Goal: Browse casually: Explore the website without a specific task or goal

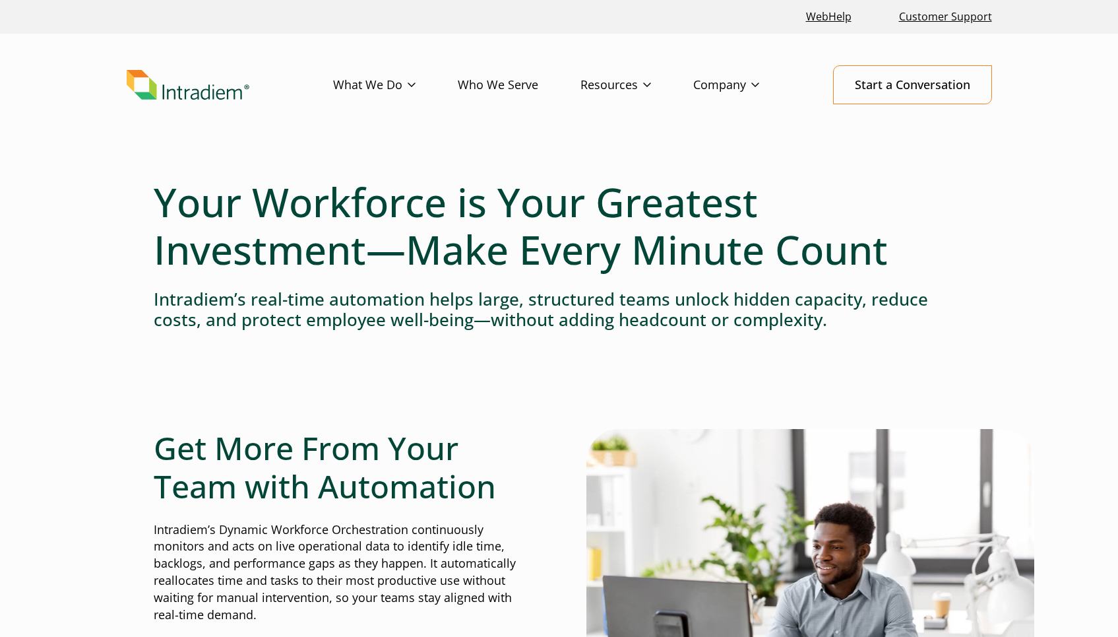
scroll to position [519, 0]
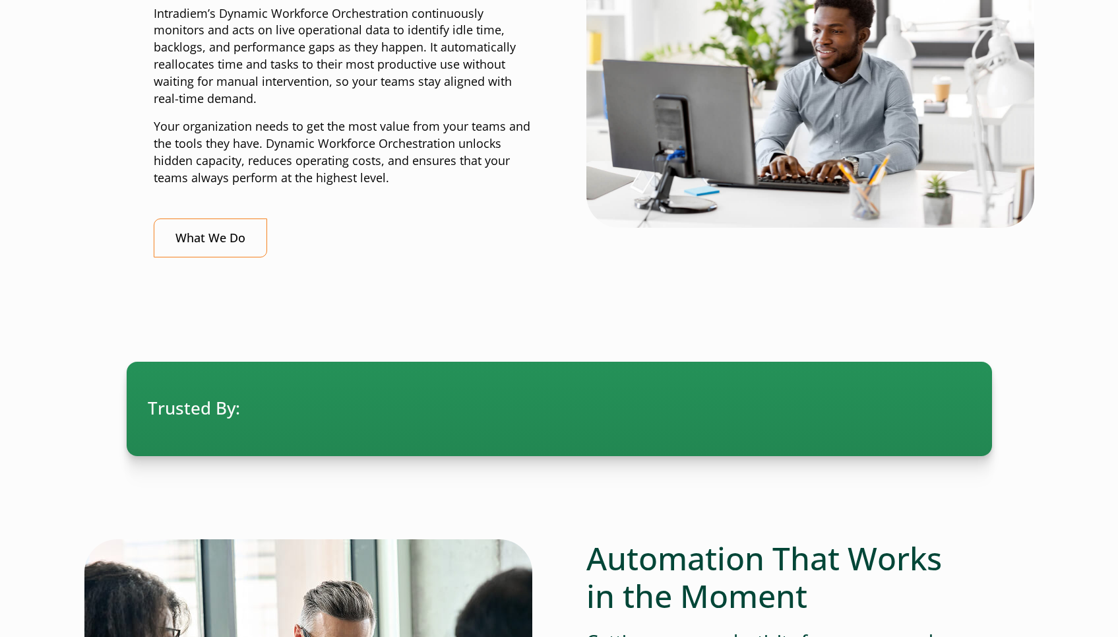
select select "2"
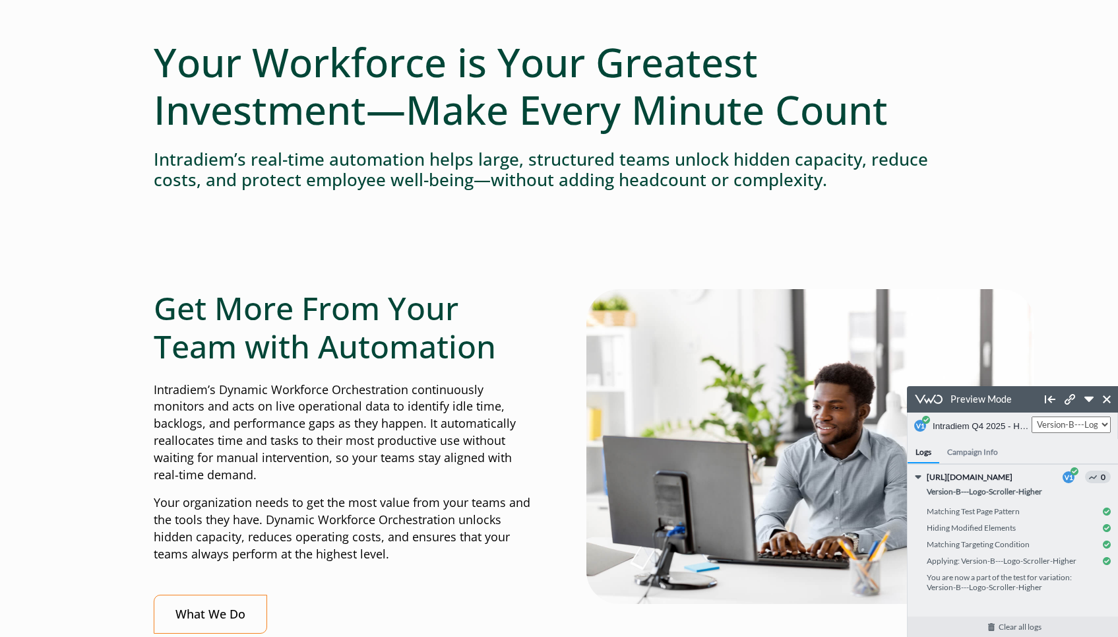
scroll to position [0, 0]
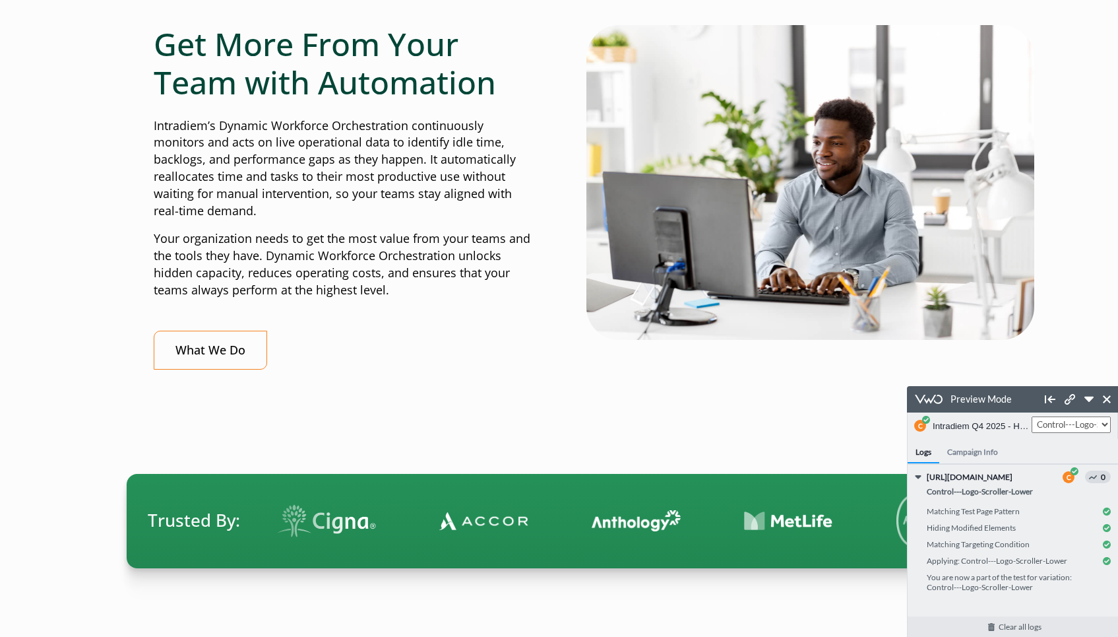
scroll to position [131, 0]
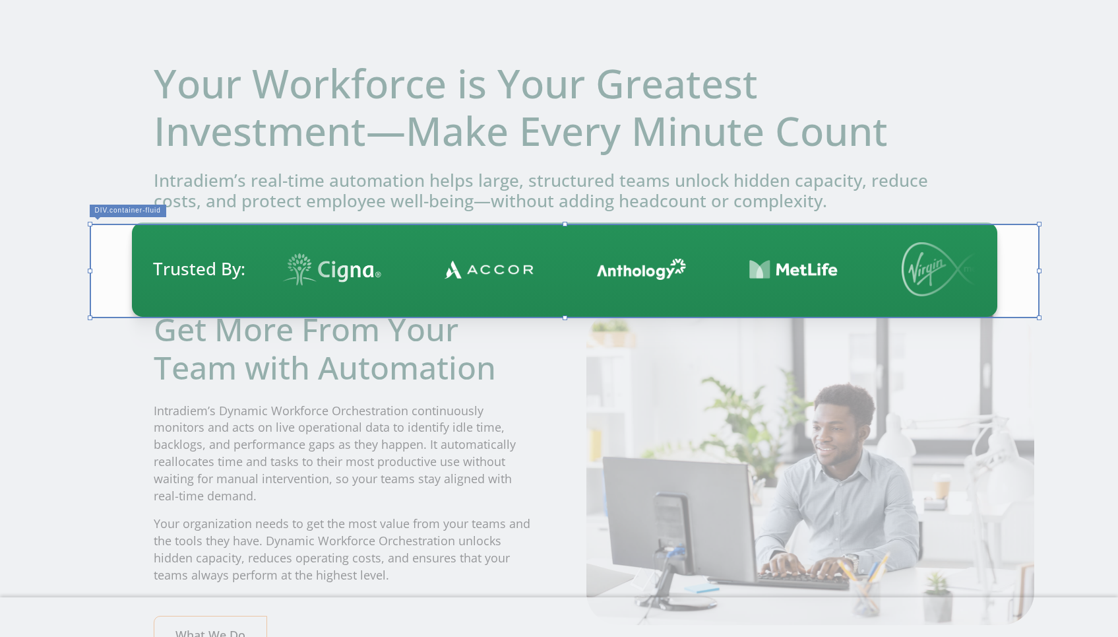
scroll to position [79, 0]
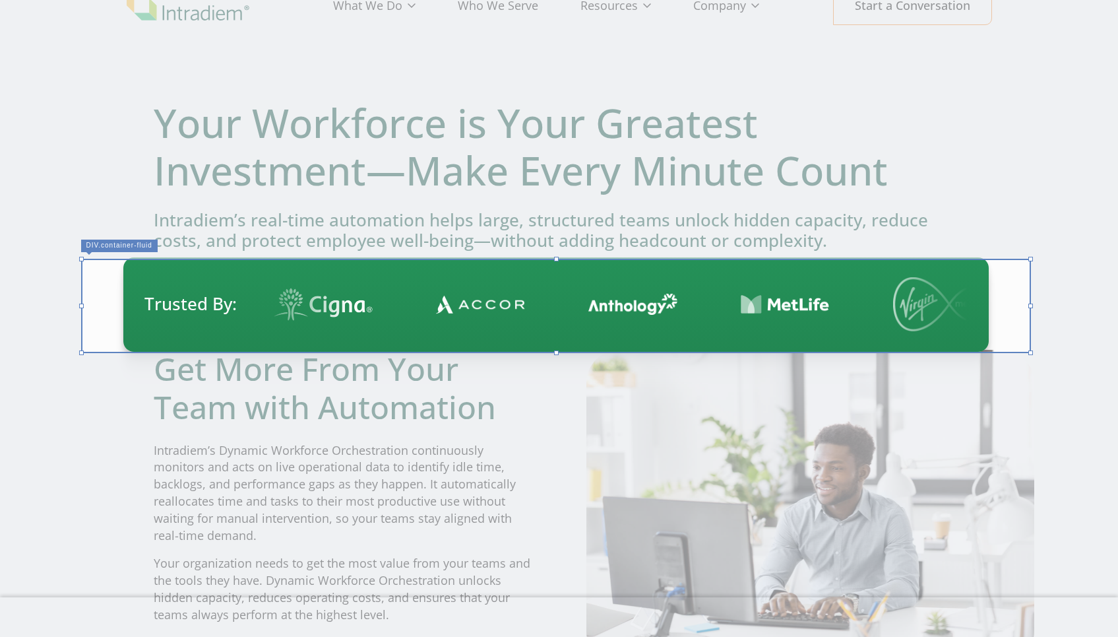
drag, startPoint x: 1013, startPoint y: 396, endPoint x: 1009, endPoint y: 308, distance: 87.8
click at [1009, 308] on div at bounding box center [556, 306] width 950 height 94
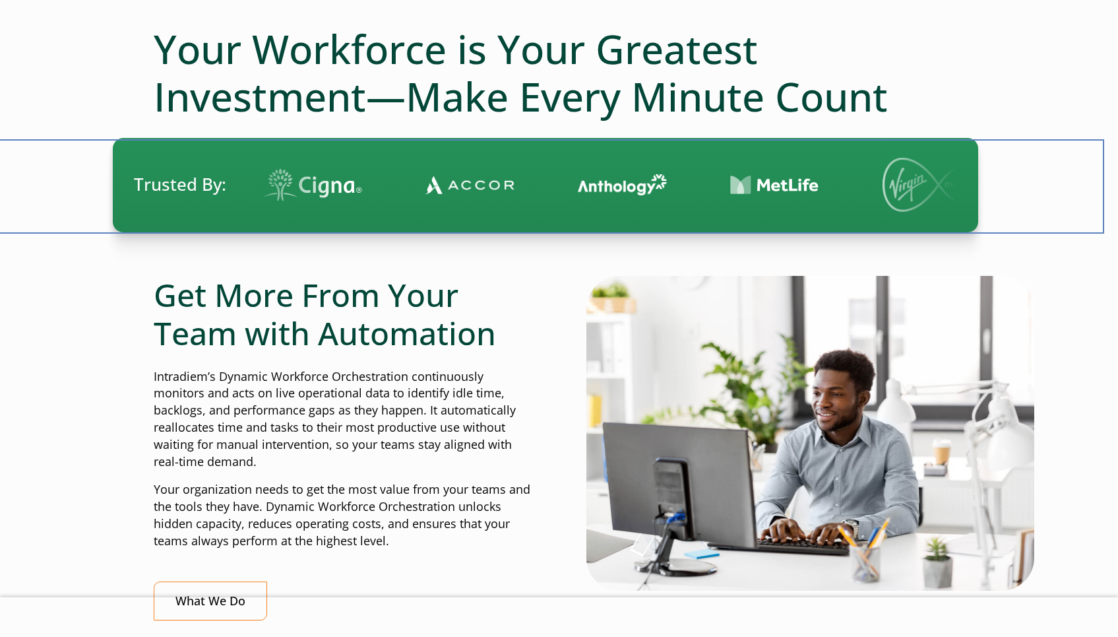
scroll to position [150, 0]
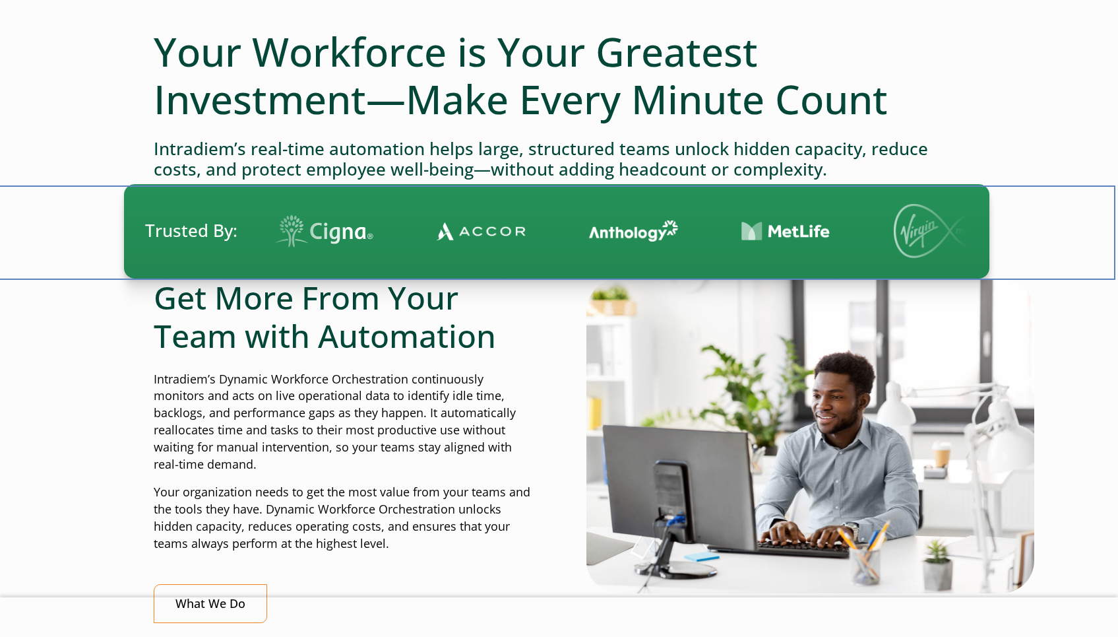
drag, startPoint x: 1034, startPoint y: 455, endPoint x: 1032, endPoint y: 243, distance: 211.8
click at [1032, 243] on div at bounding box center [556, 232] width 1118 height 94
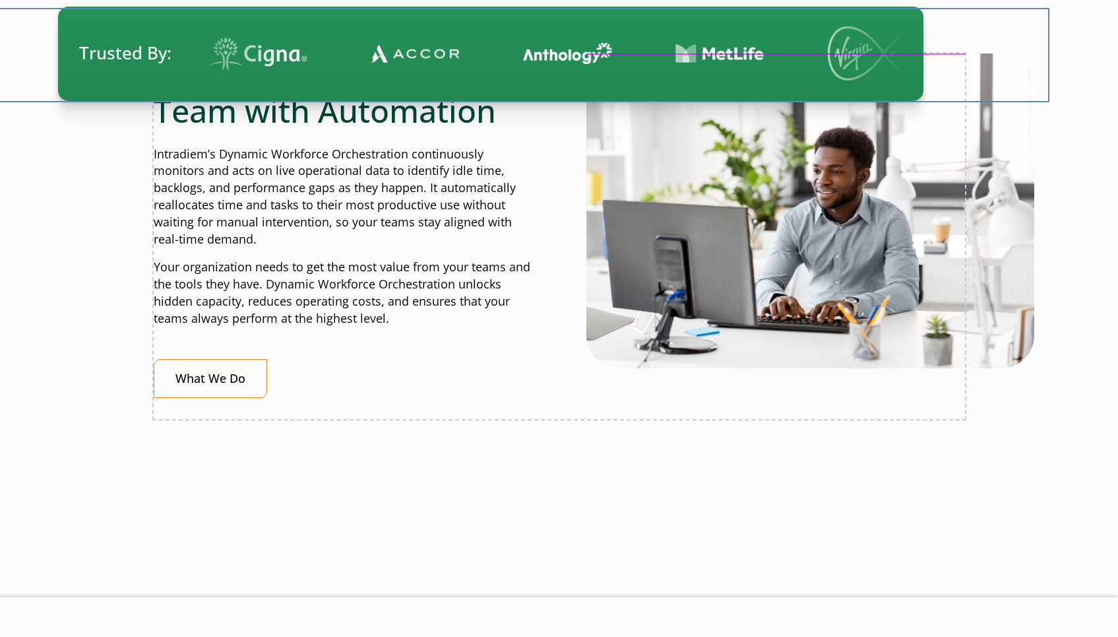
scroll to position [373, 0]
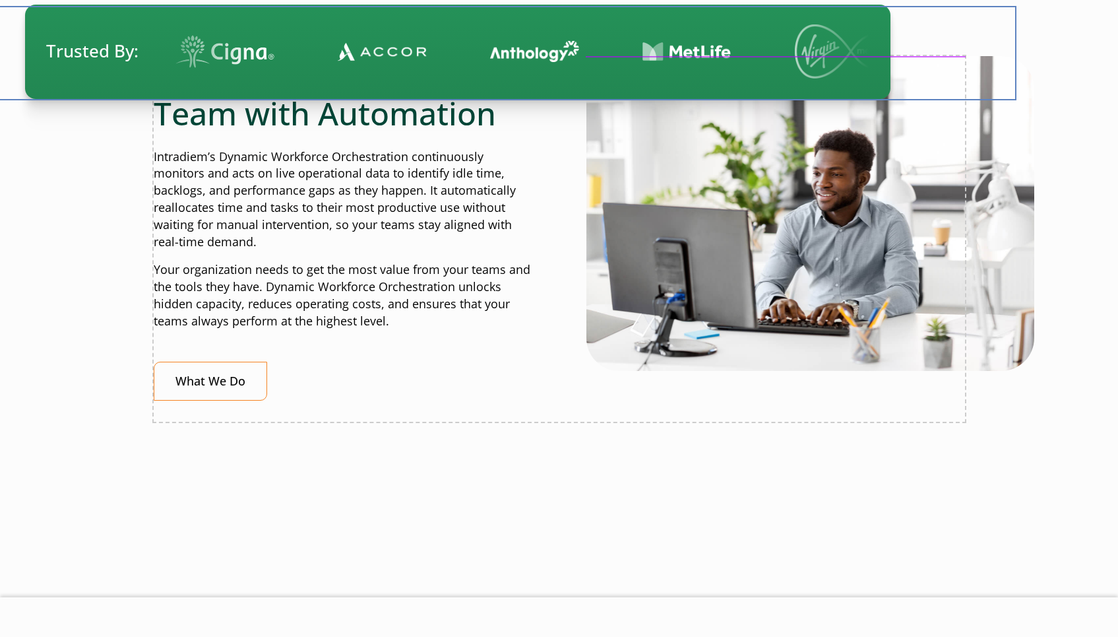
drag, startPoint x: 1040, startPoint y: 367, endPoint x: 939, endPoint y: 63, distance: 320.0
click at [939, 63] on div at bounding box center [457, 53] width 1118 height 94
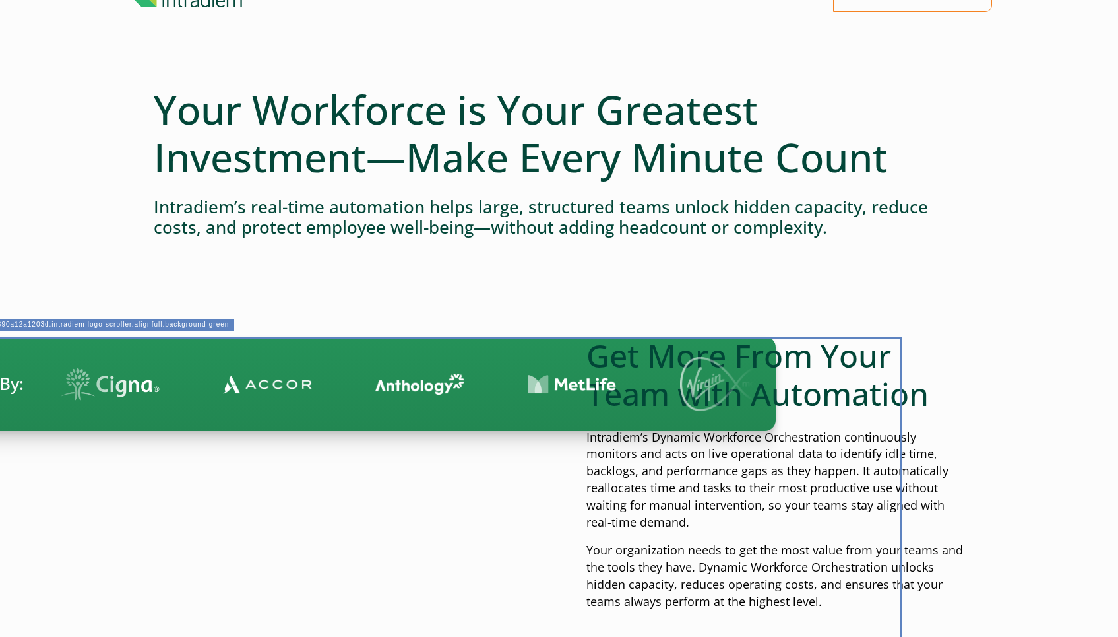
scroll to position [92, 0]
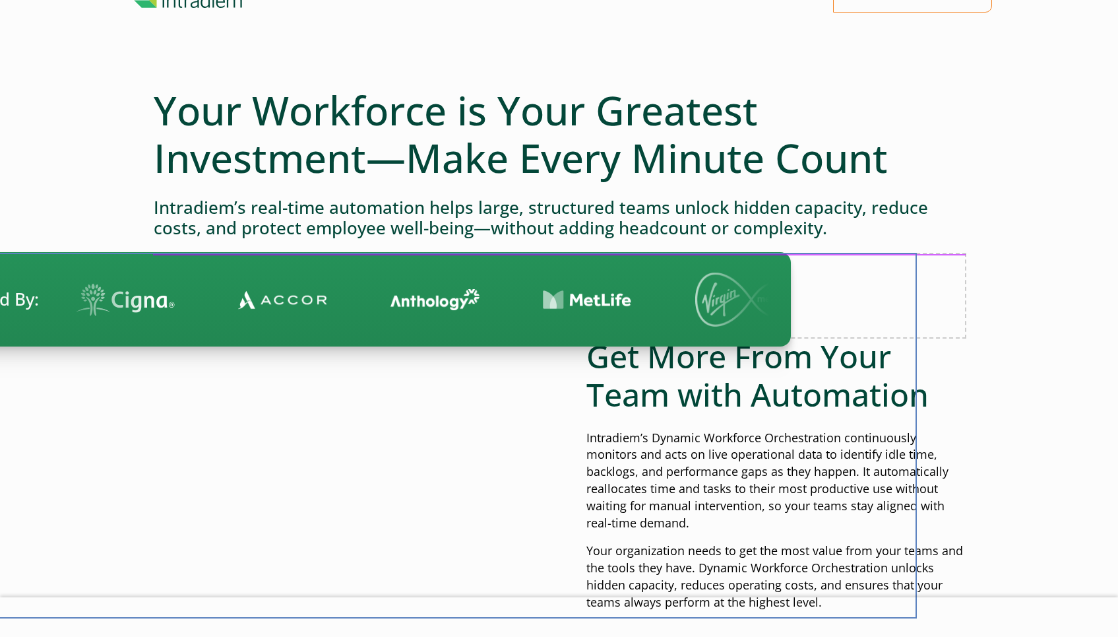
drag, startPoint x: 835, startPoint y: 342, endPoint x: 850, endPoint y: 257, distance: 86.4
click at [850, 256] on div at bounding box center [358, 435] width 1118 height 365
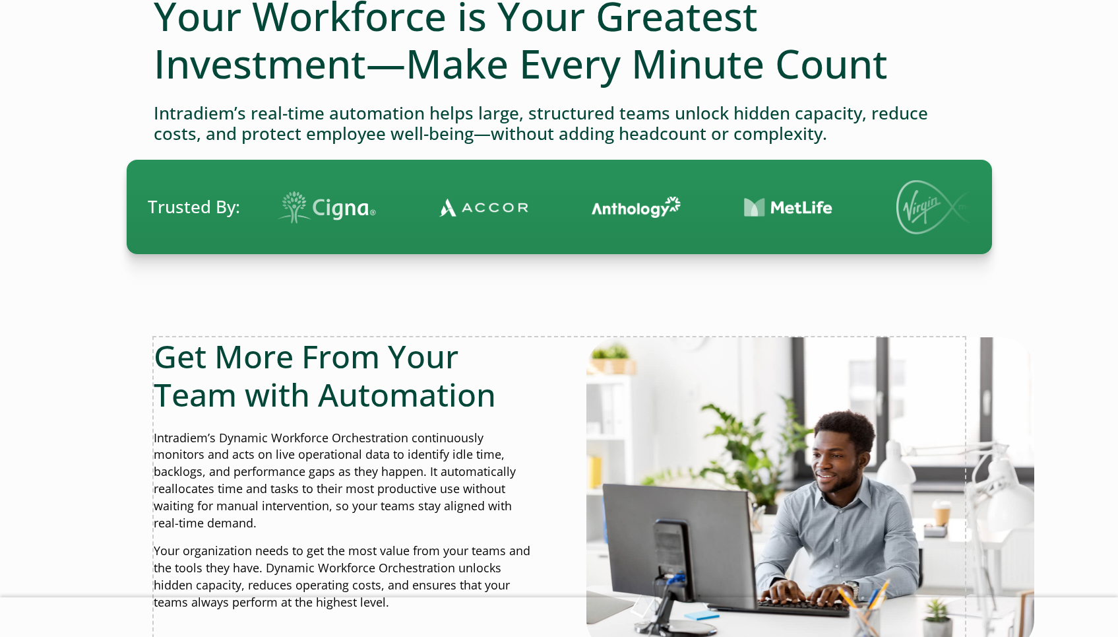
scroll to position [175, 0]
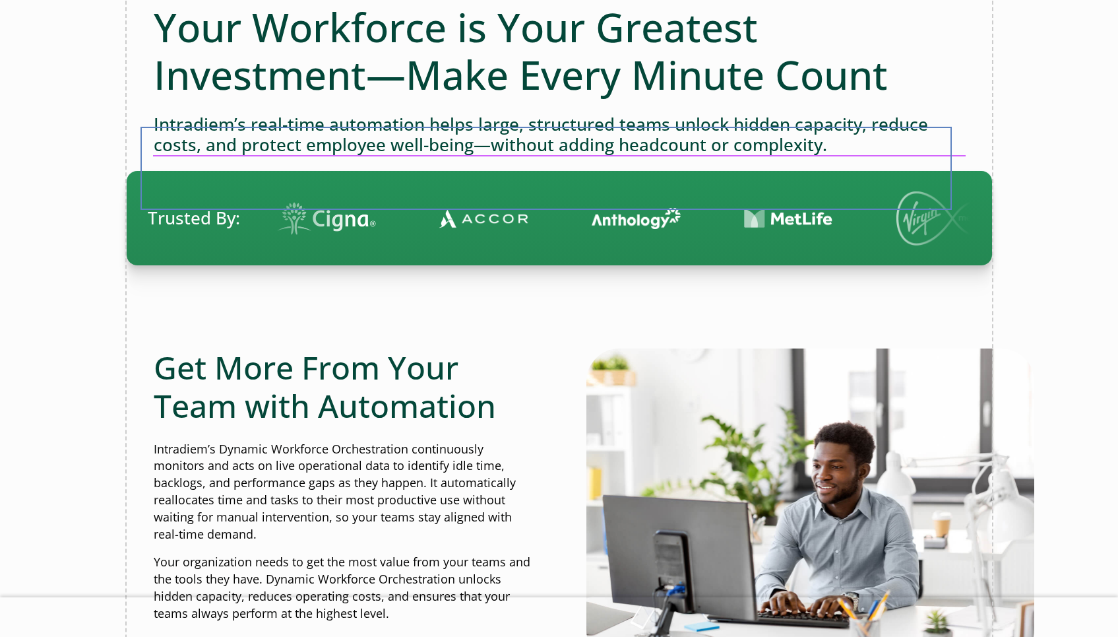
drag, startPoint x: 826, startPoint y: 195, endPoint x: 813, endPoint y: 165, distance: 32.5
click at [813, 165] on div at bounding box center [546, 168] width 811 height 83
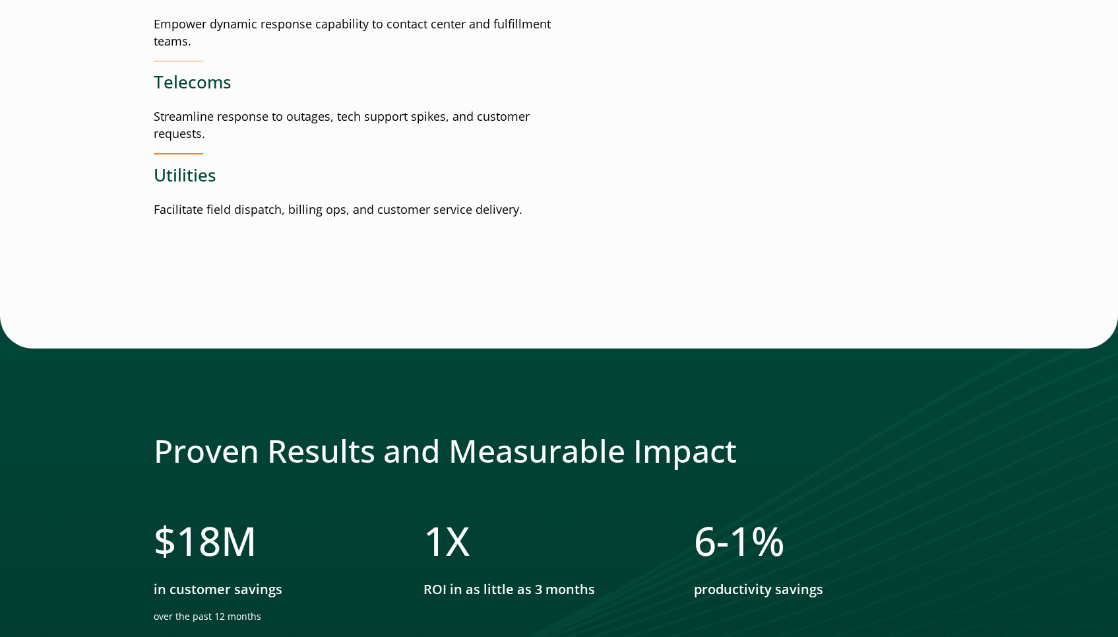
scroll to position [2096, 0]
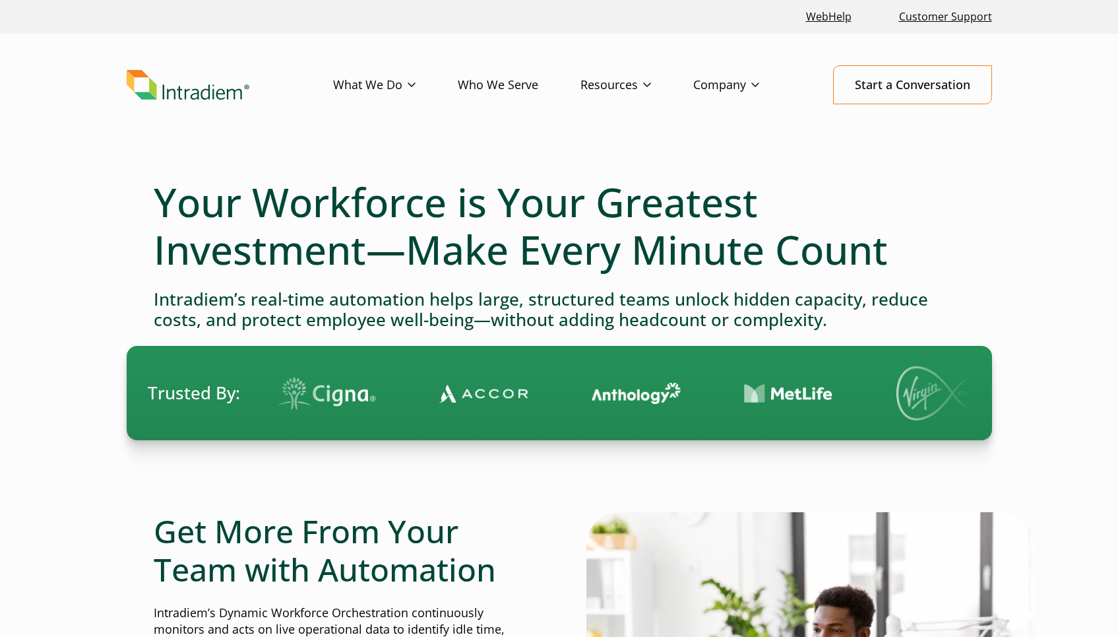
select select "2"
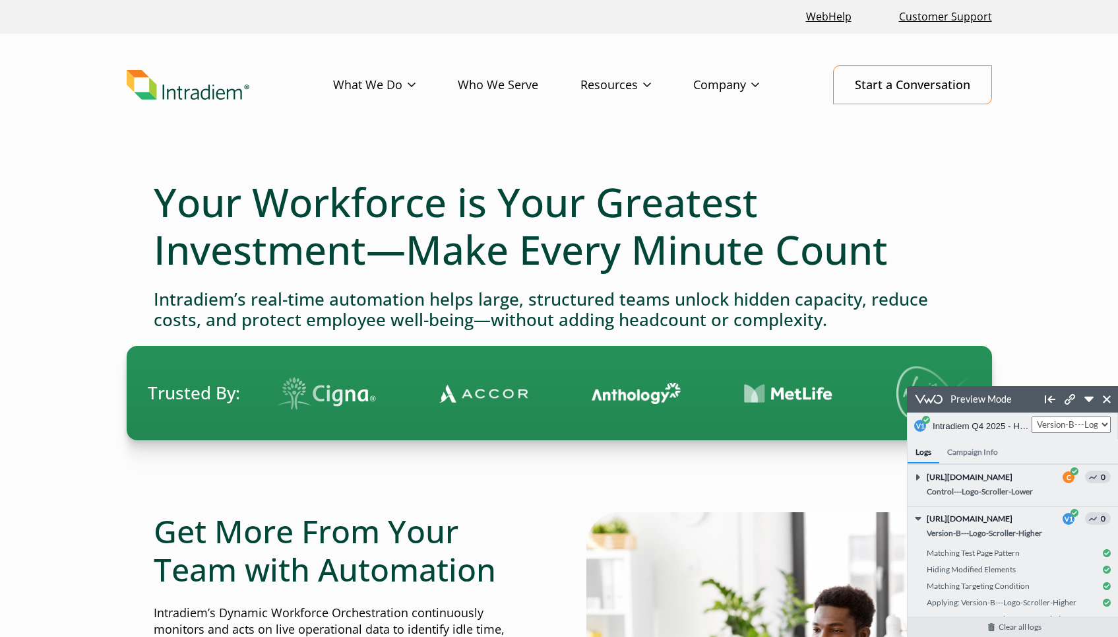
scroll to position [41, 0]
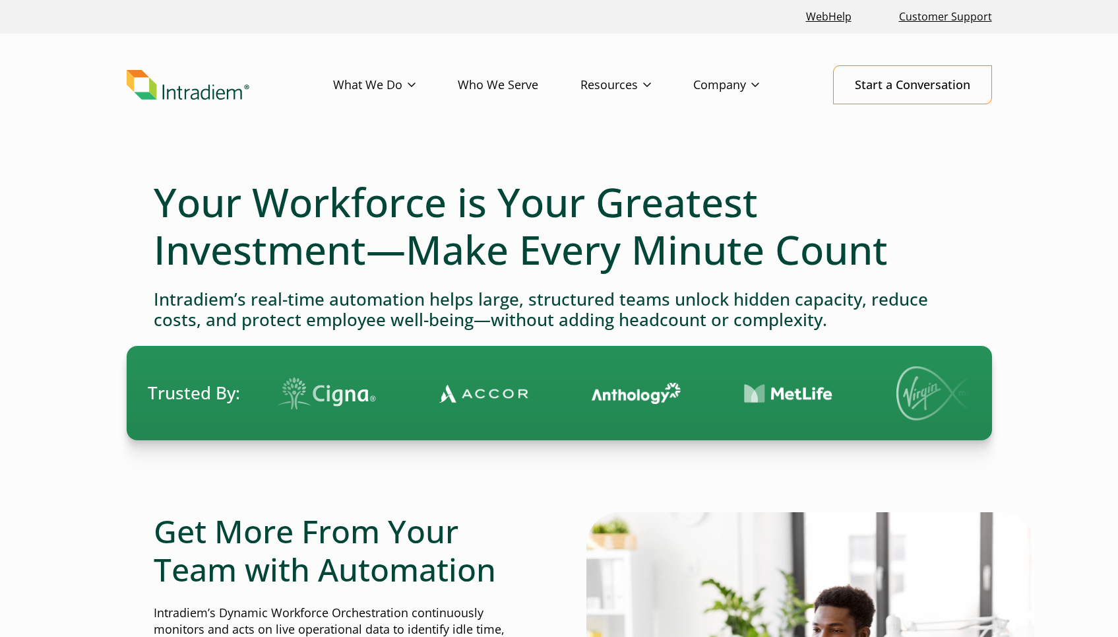
select select "2"
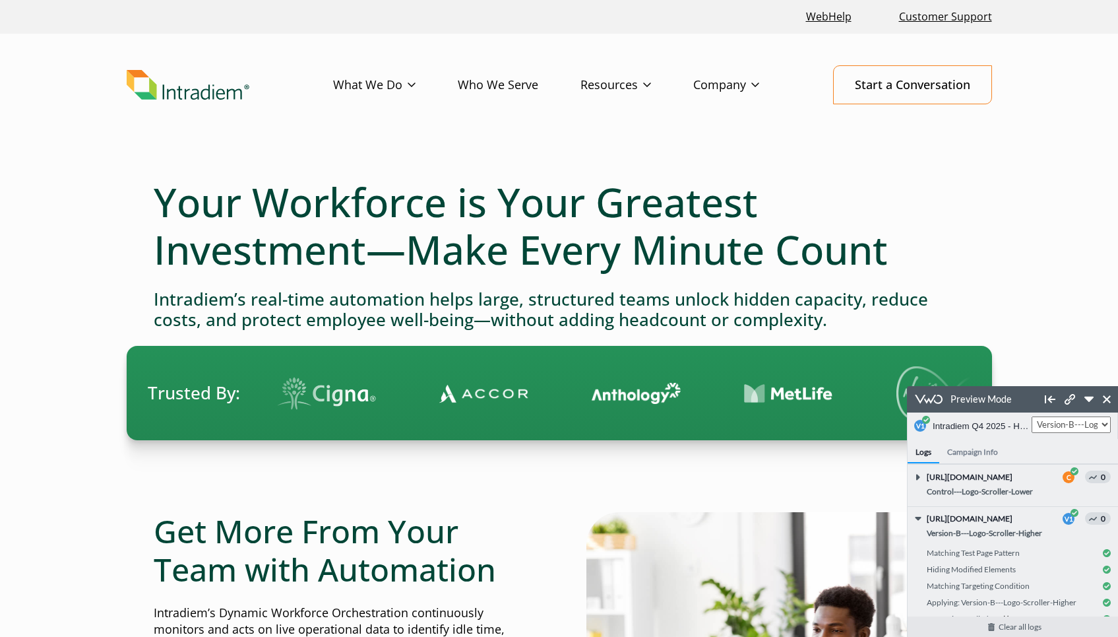
scroll to position [41, 0]
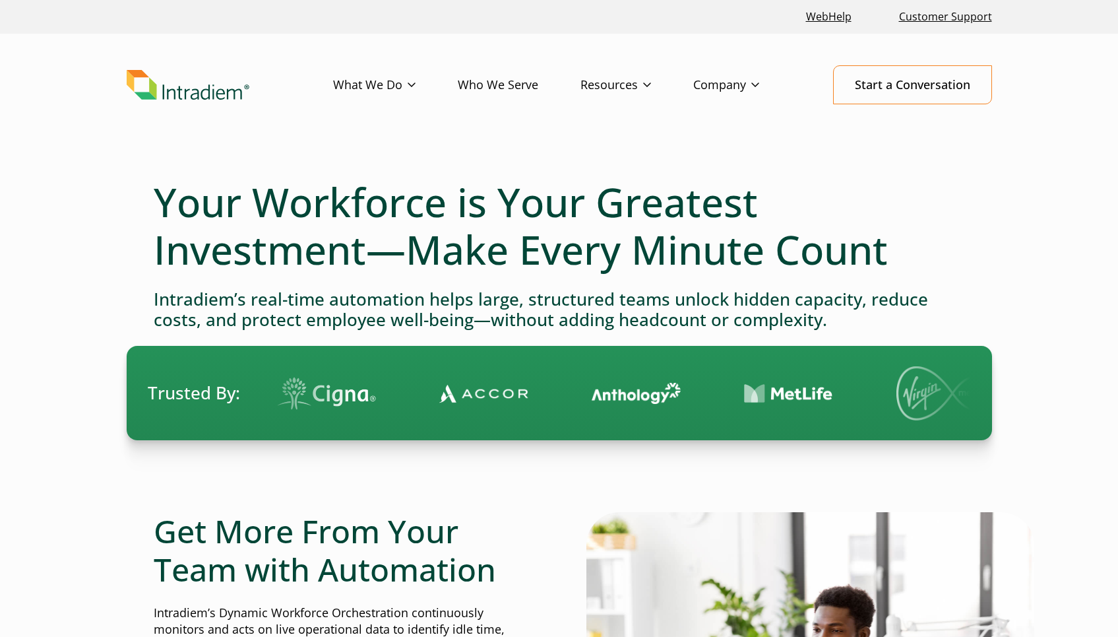
select select "2"
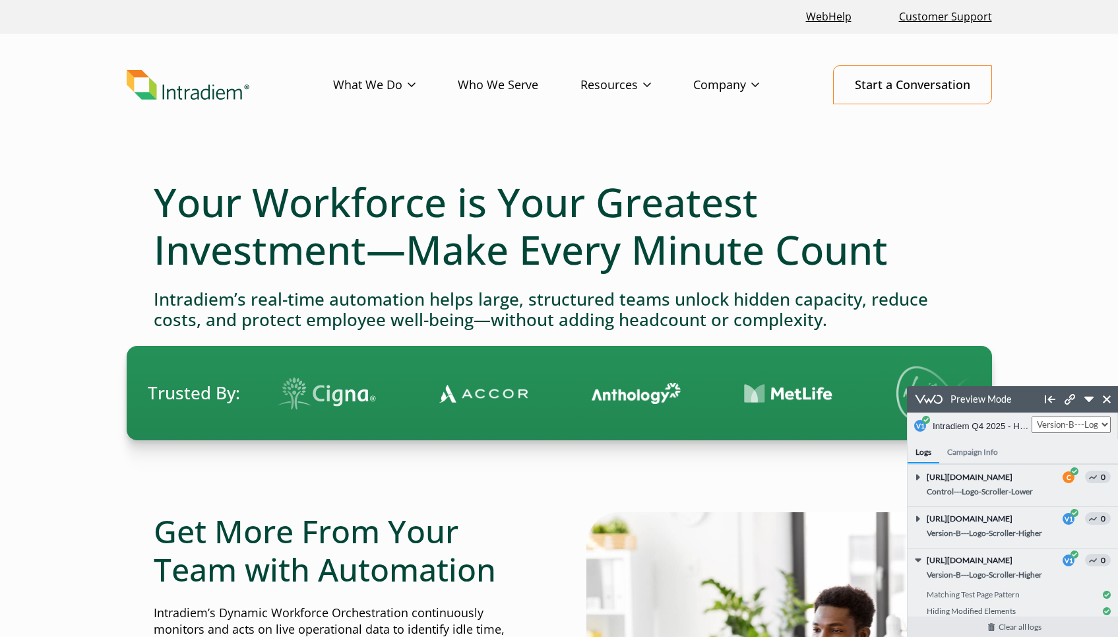
scroll to position [82, 0]
click at [1090, 398] on icon at bounding box center [1089, 398] width 9 height 5
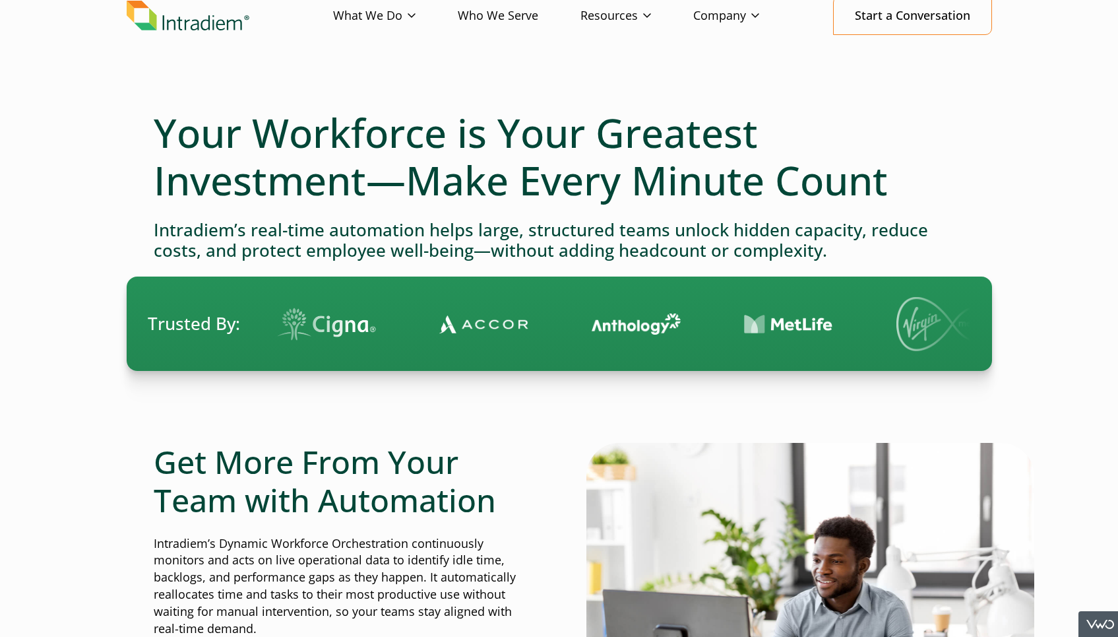
scroll to position [0, 0]
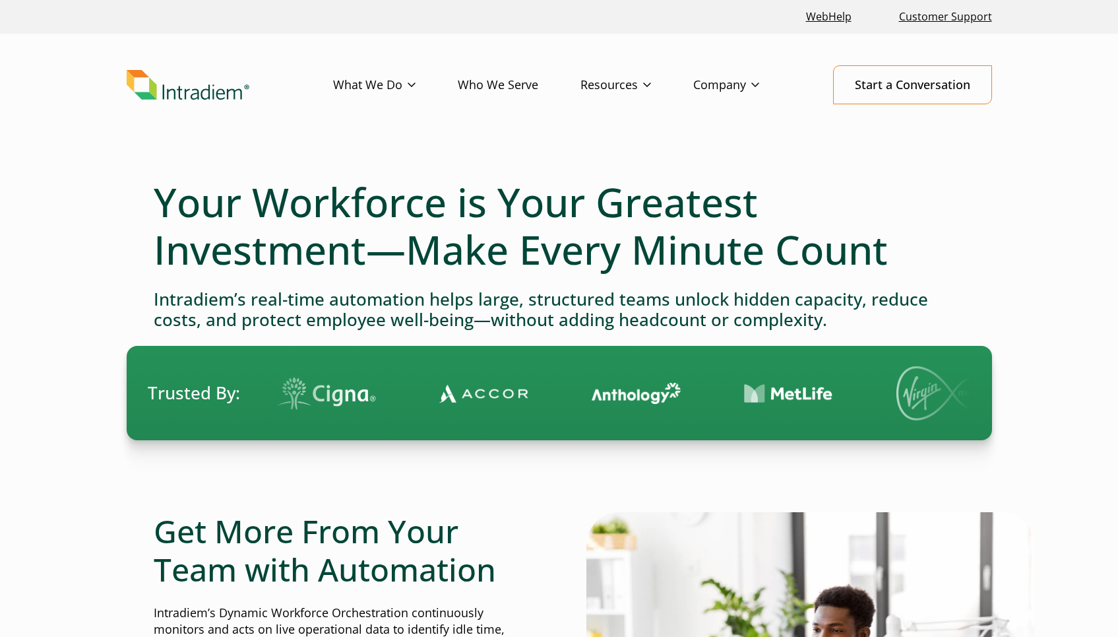
select select "2"
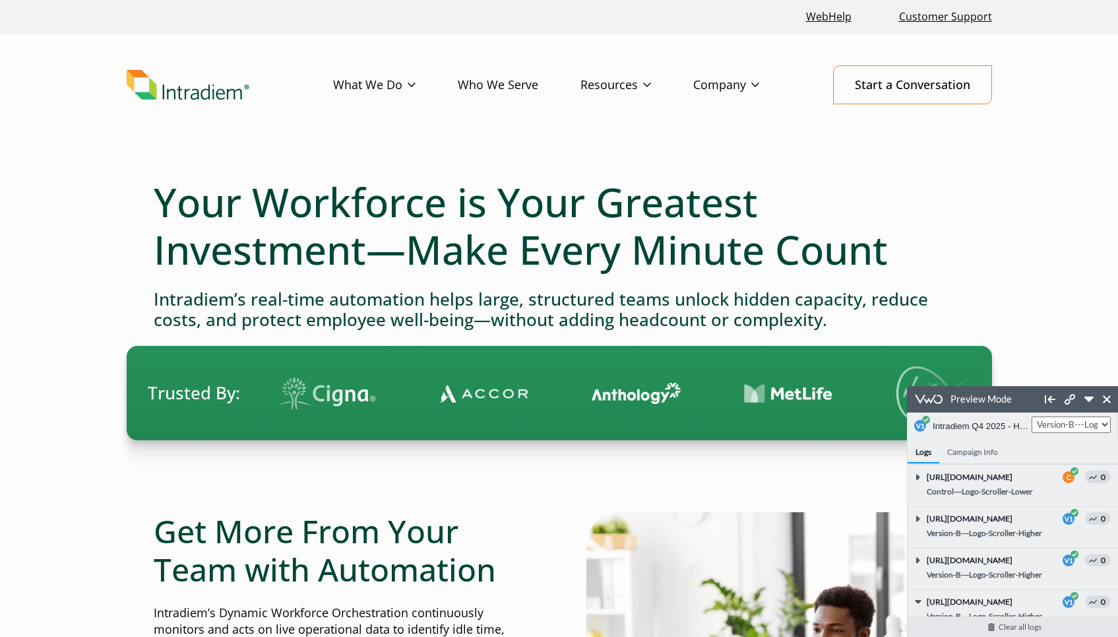
scroll to position [111, 0]
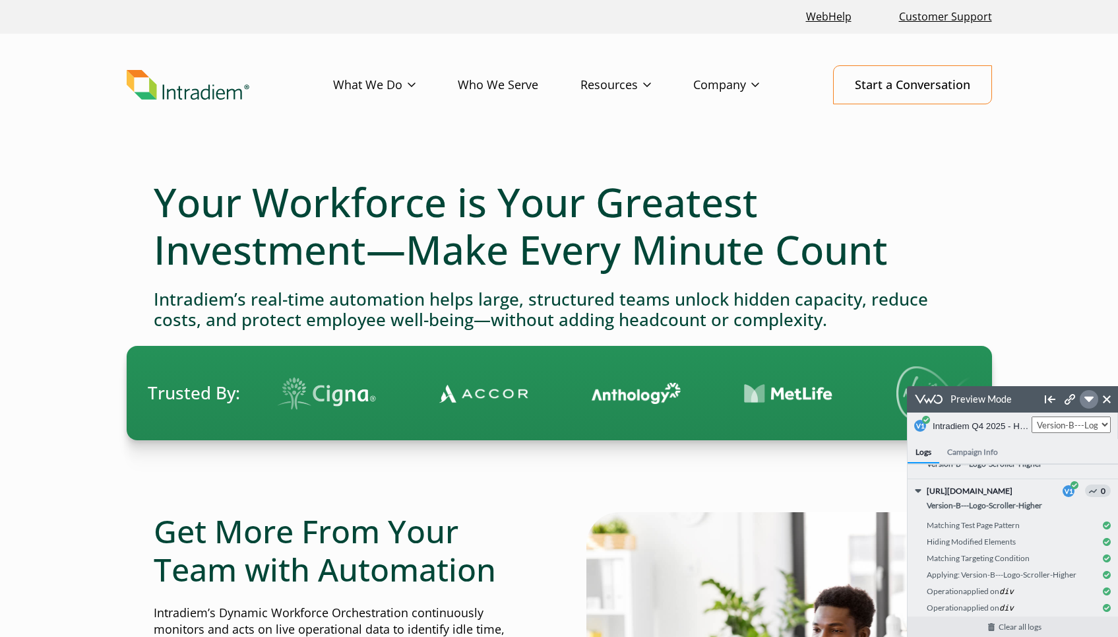
click at [1090, 404] on link at bounding box center [1089, 399] width 18 height 18
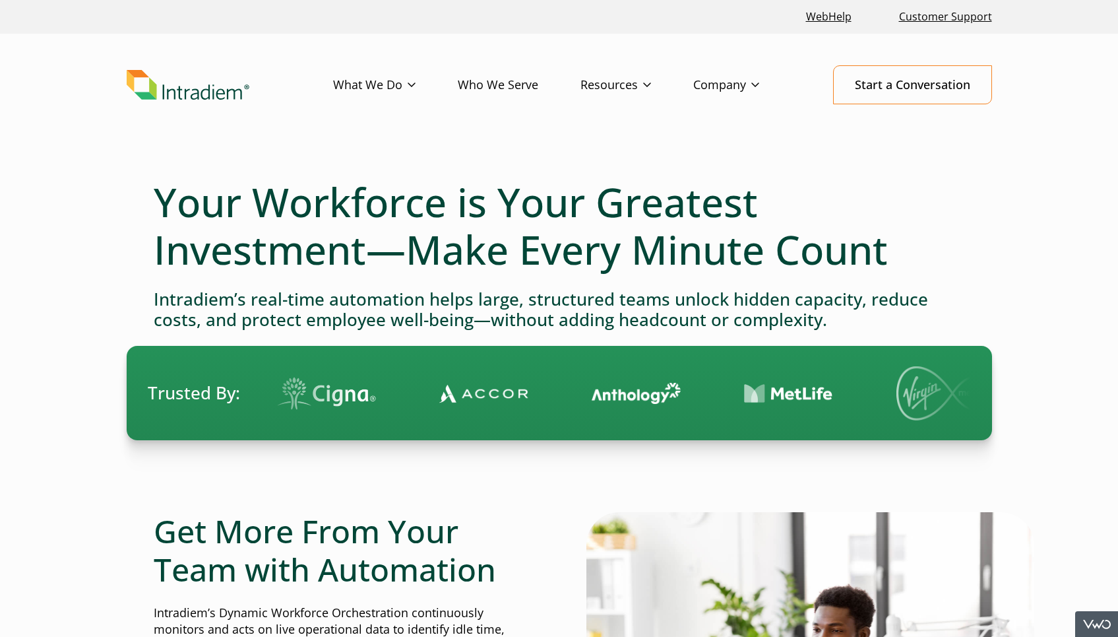
scroll to position [235, 0]
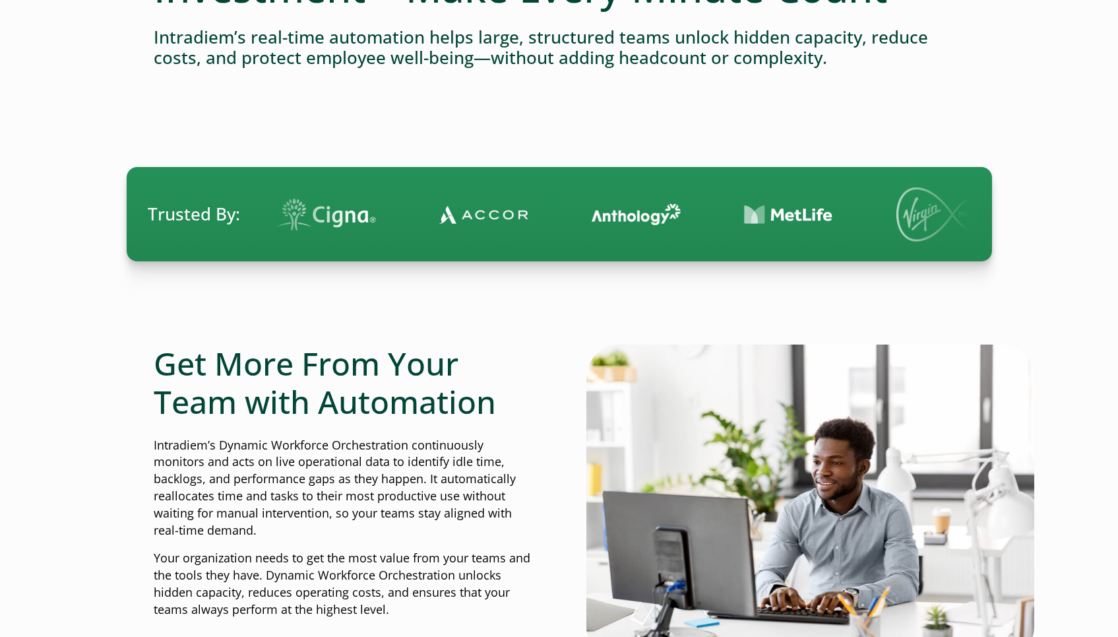
scroll to position [259, 0]
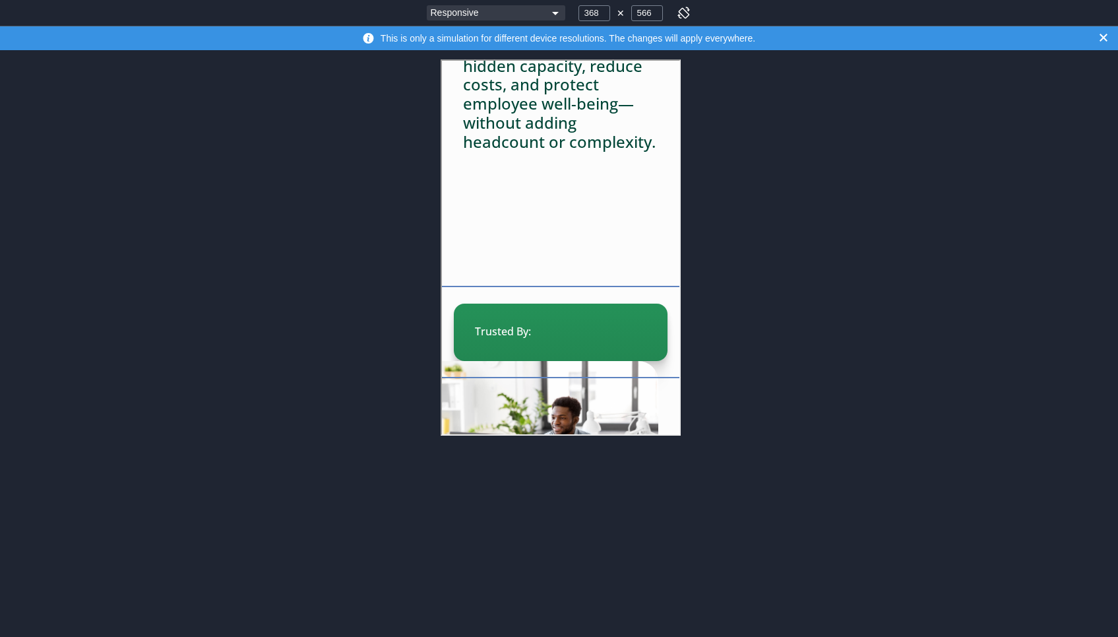
scroll to position [340, 0]
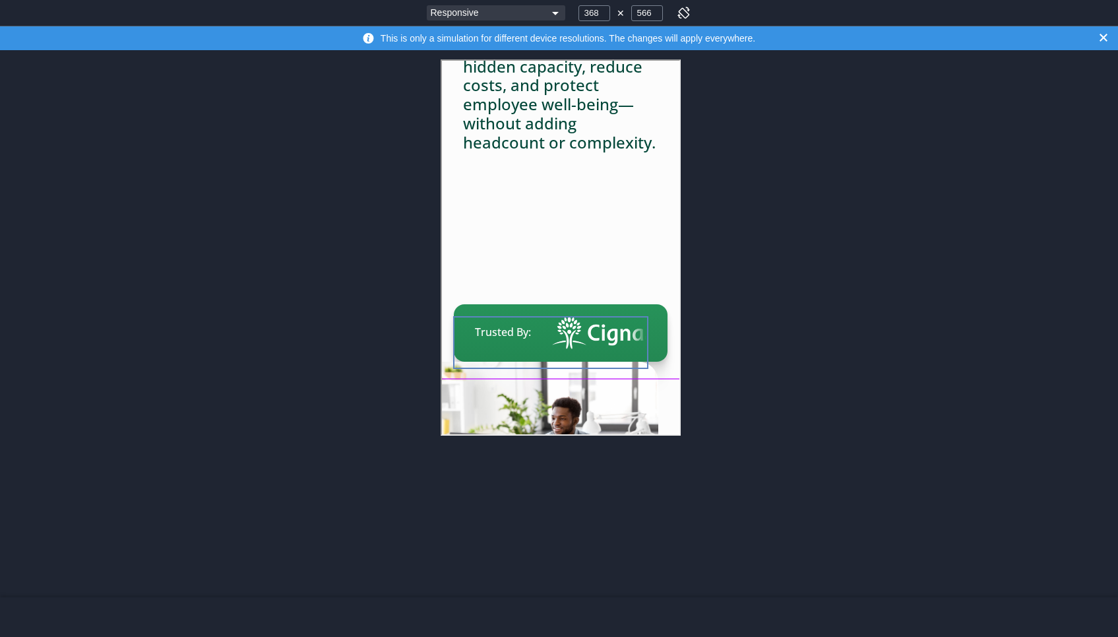
drag, startPoint x: 569, startPoint y: 282, endPoint x: 559, endPoint y: 347, distance: 65.4
click at [559, 347] on div at bounding box center [548, 341] width 195 height 53
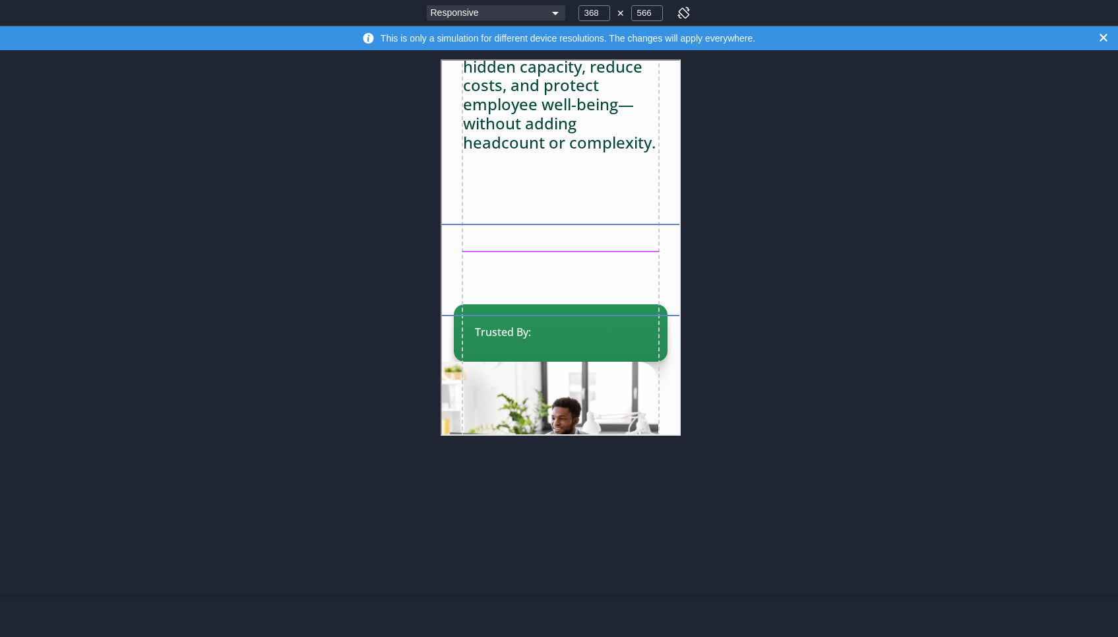
drag, startPoint x: 606, startPoint y: 293, endPoint x: 606, endPoint y: 230, distance: 62.7
click at [606, 230] on div at bounding box center [185, 268] width 1290 height 92
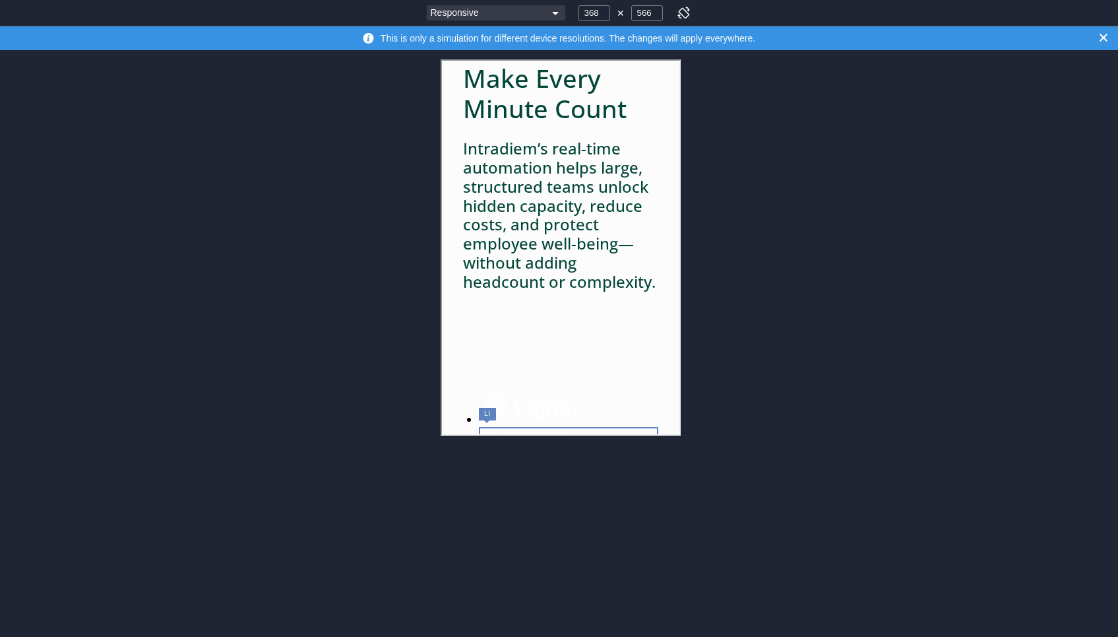
scroll to position [0, 0]
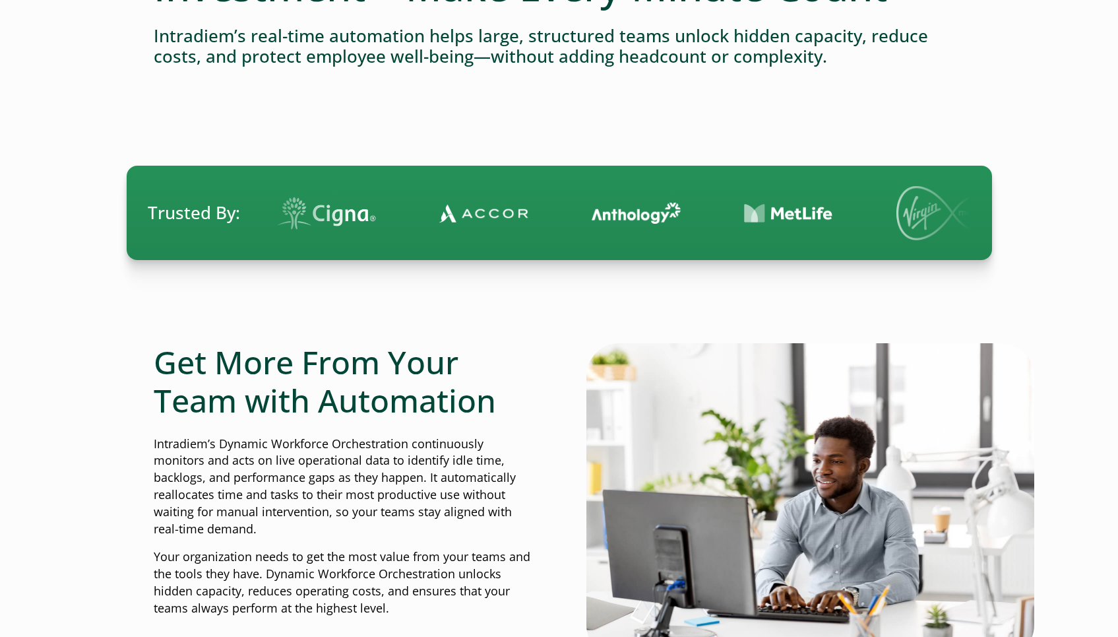
scroll to position [243, 0]
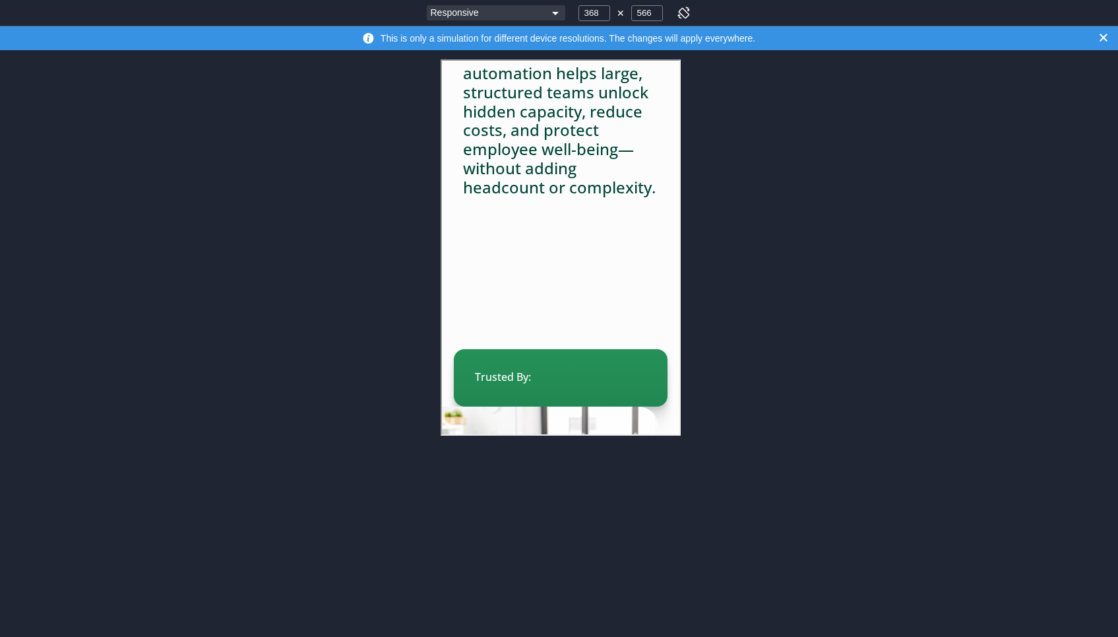
scroll to position [313, 0]
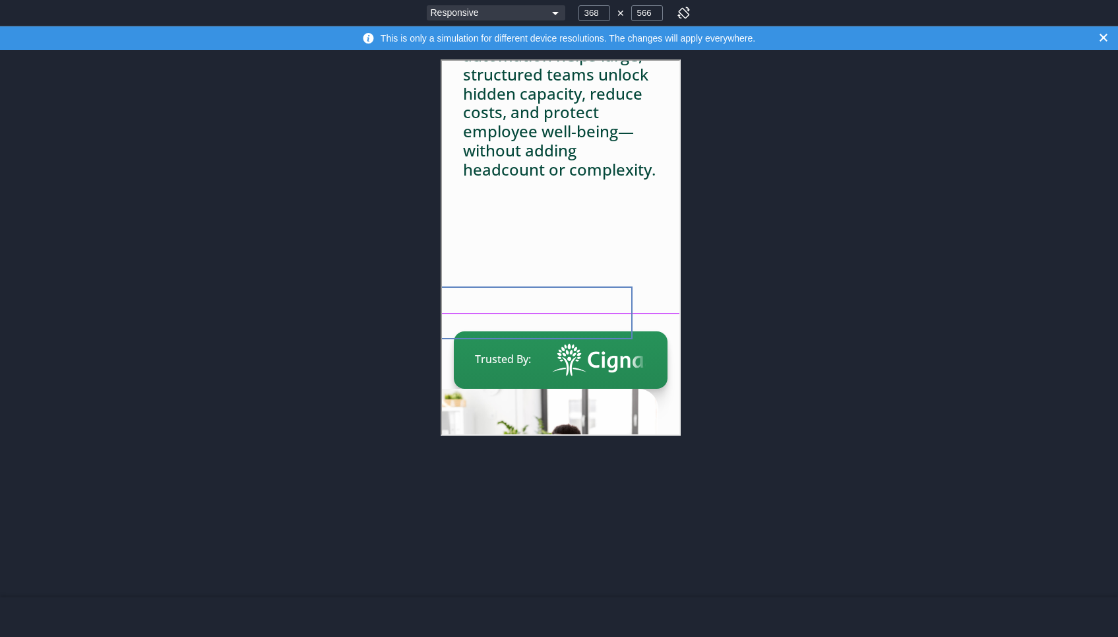
drag, startPoint x: 594, startPoint y: 307, endPoint x: 569, endPoint y: 315, distance: 26.9
click at [569, 315] on div at bounding box center [532, 311] width 195 height 53
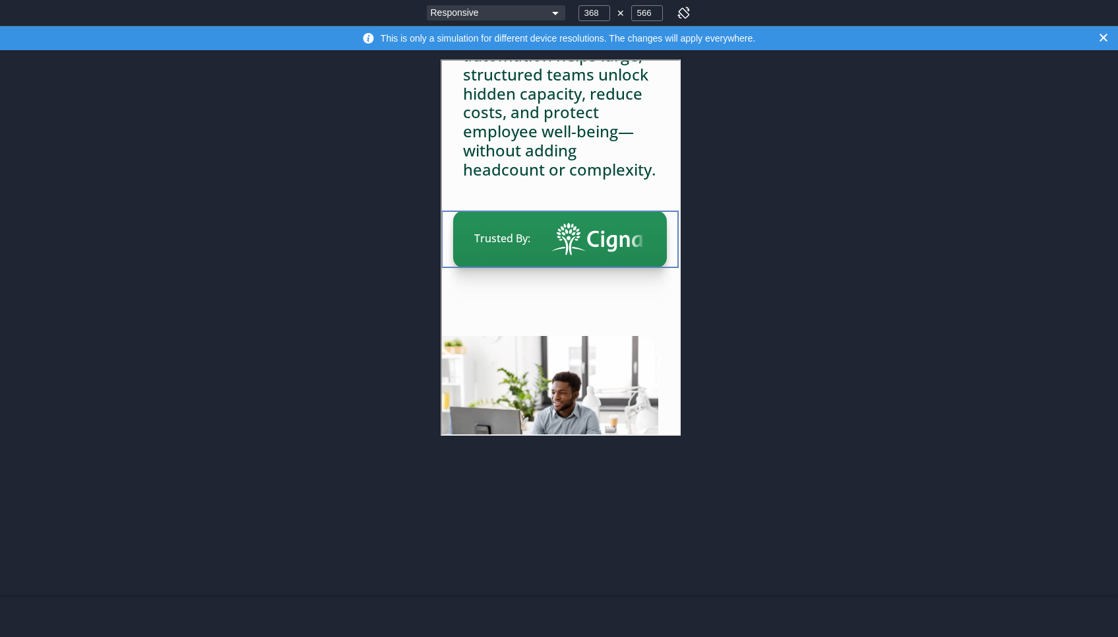
drag, startPoint x: 673, startPoint y: 313, endPoint x: 672, endPoint y: 245, distance: 67.9
click at [672, 245] on div at bounding box center [557, 237] width 237 height 57
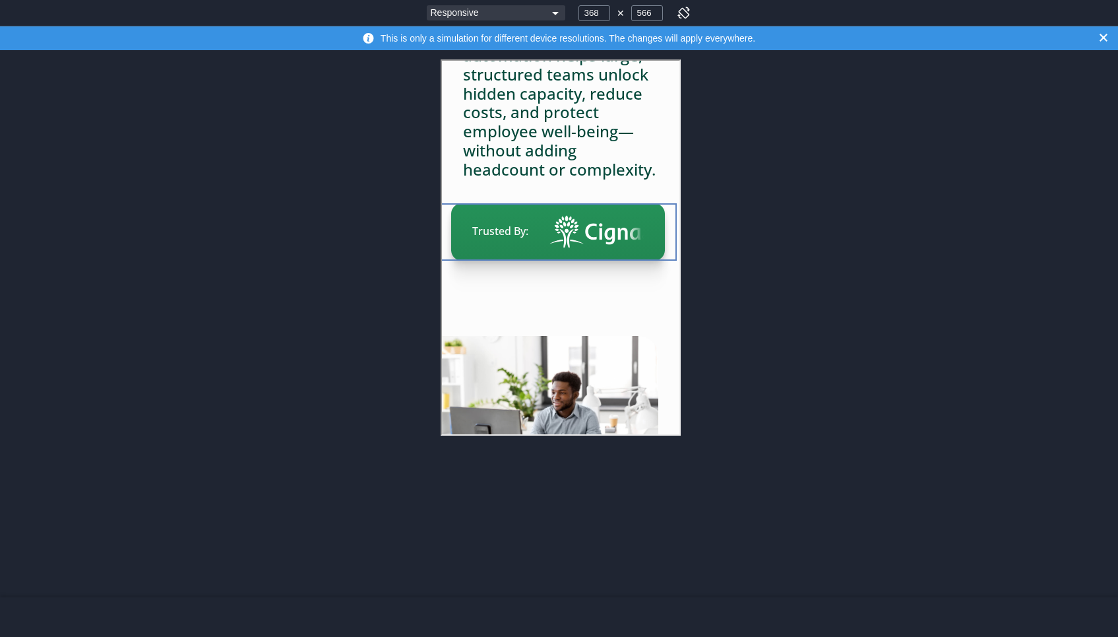
drag, startPoint x: 671, startPoint y: 290, endPoint x: 668, endPoint y: 214, distance: 75.2
click at [668, 214] on div at bounding box center [555, 230] width 237 height 57
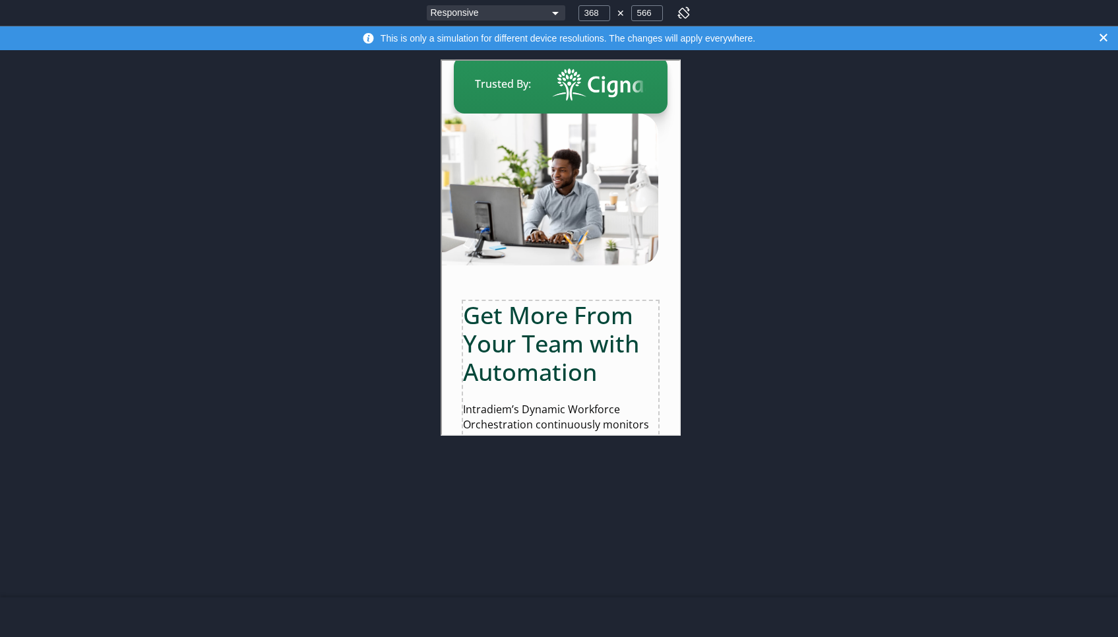
scroll to position [508, 0]
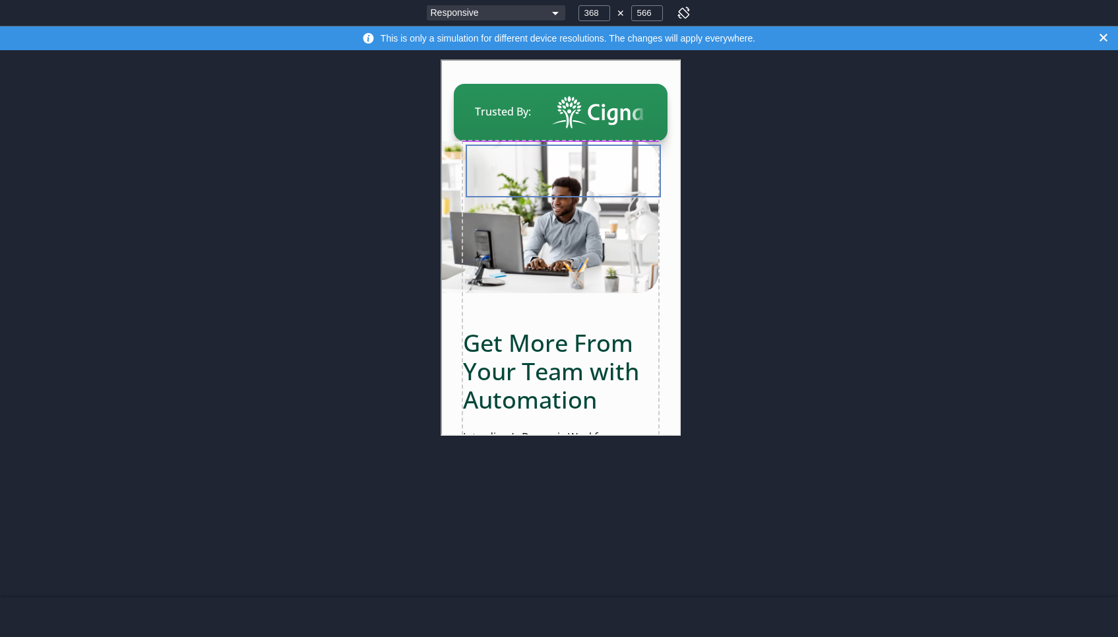
drag, startPoint x: 561, startPoint y: 345, endPoint x: 563, endPoint y: 185, distance: 160.3
click at [563, 185] on div at bounding box center [561, 169] width 195 height 53
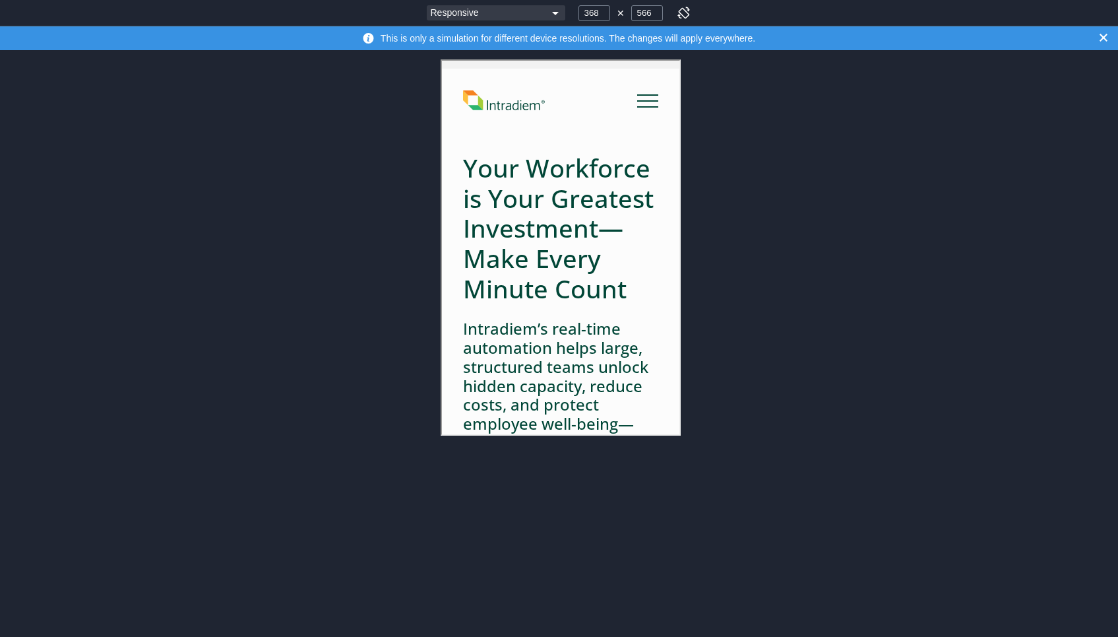
scroll to position [0, 0]
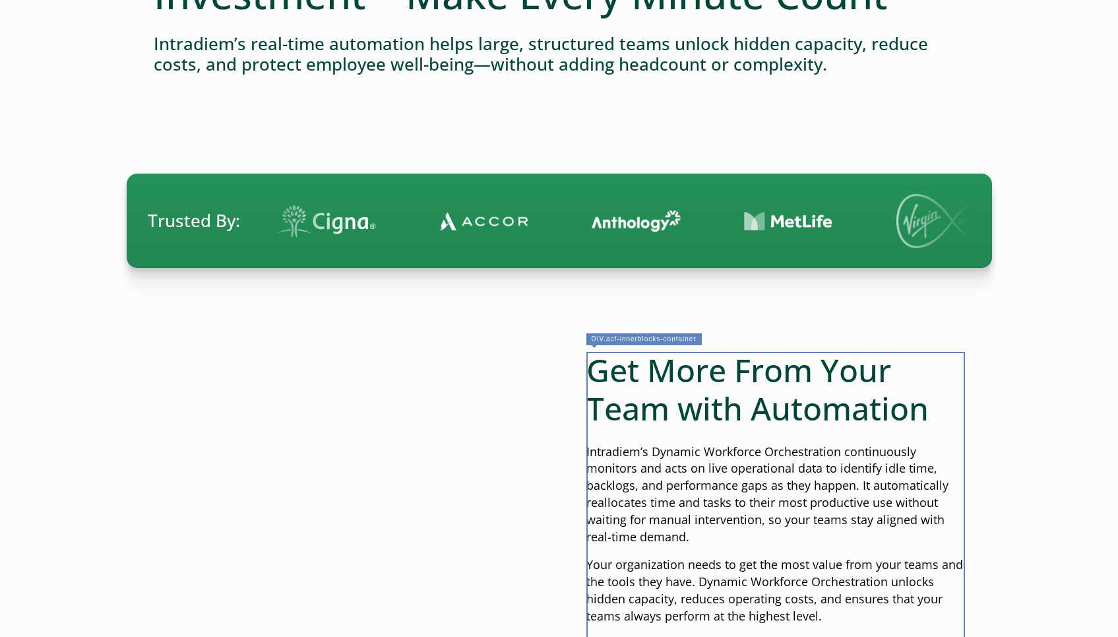
scroll to position [169, 0]
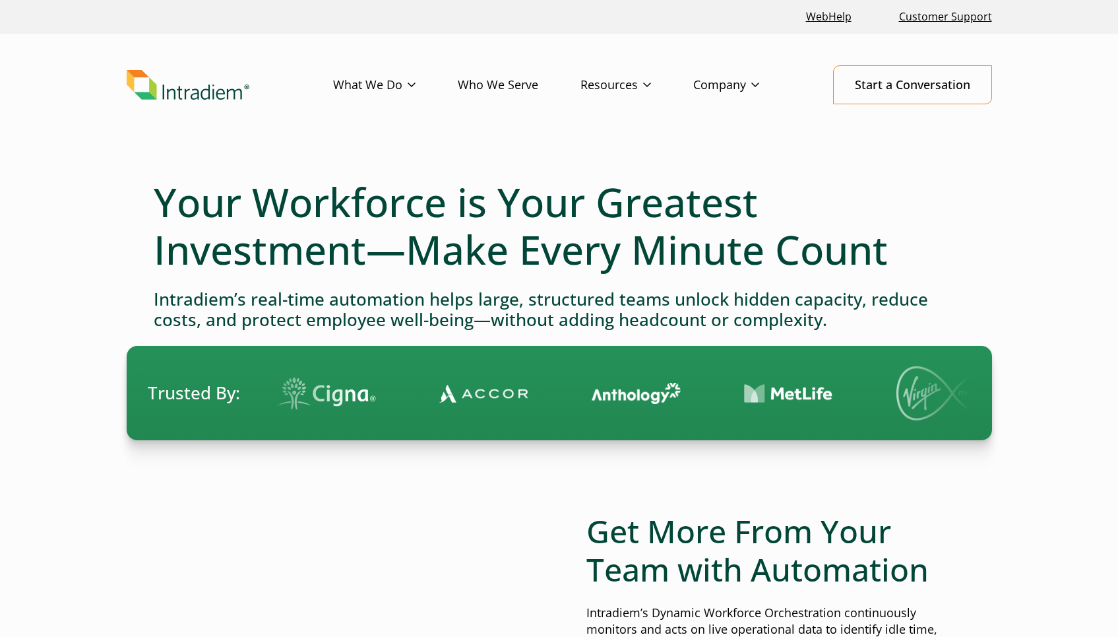
select select "2"
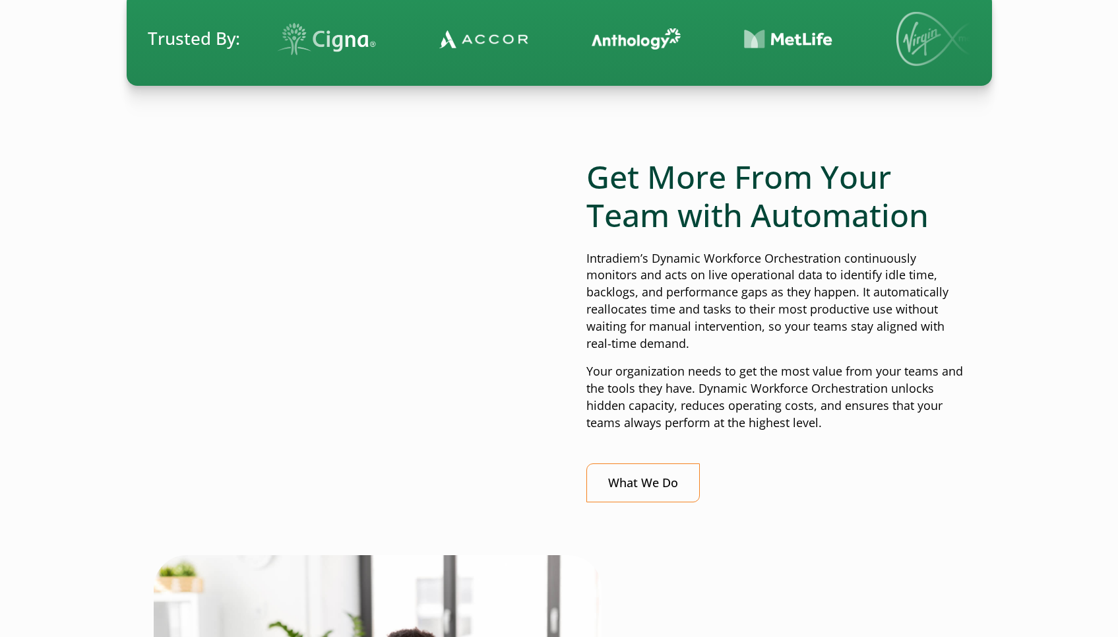
select select "2"
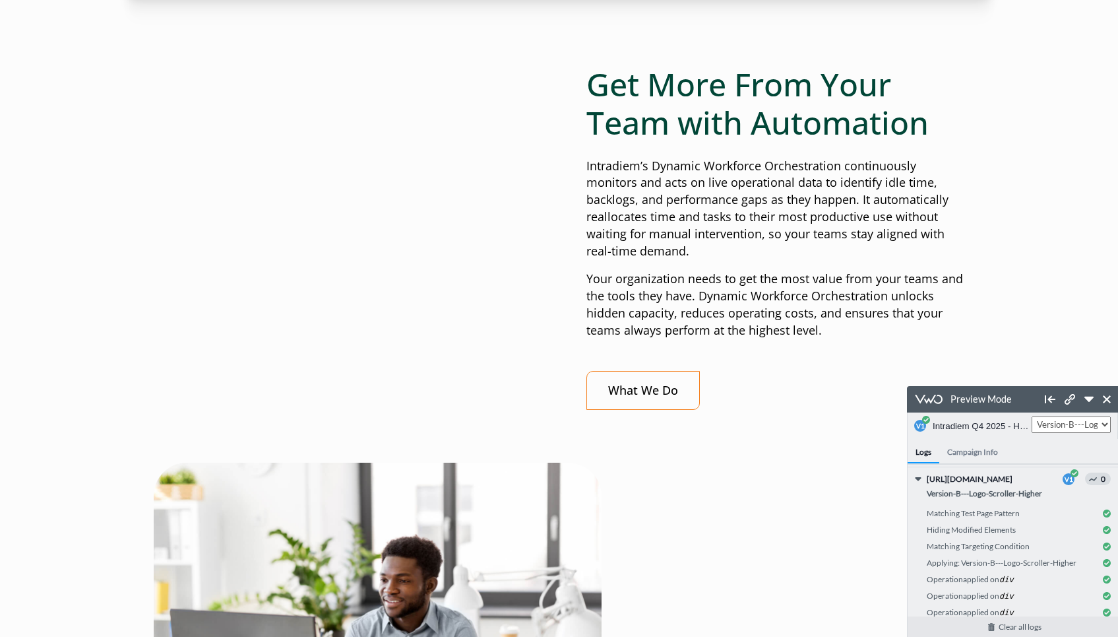
scroll to position [455, 0]
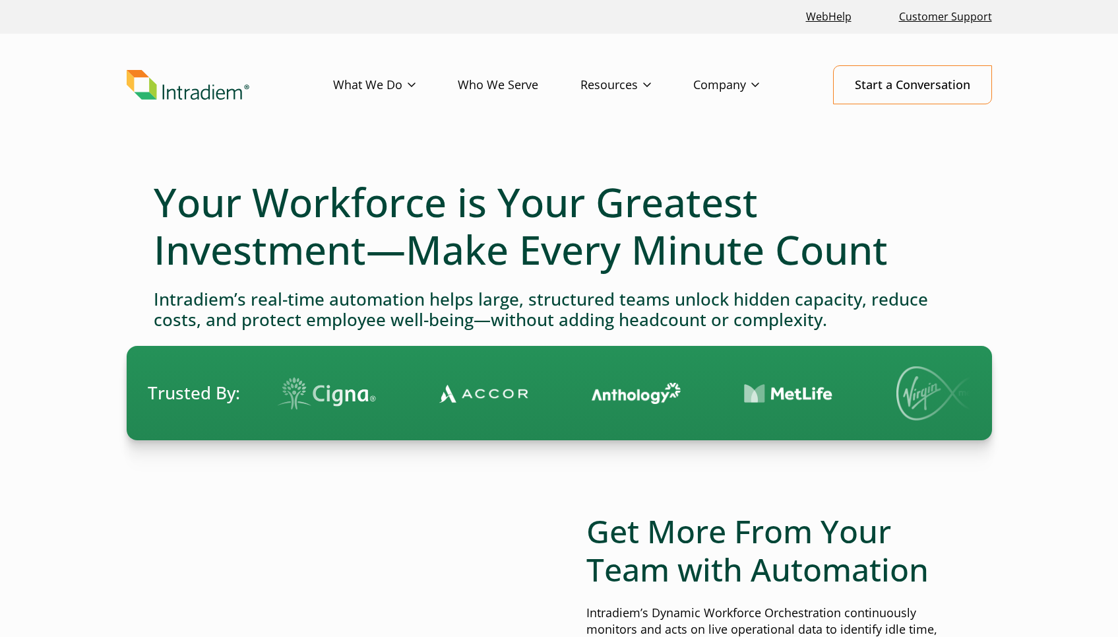
select select "2"
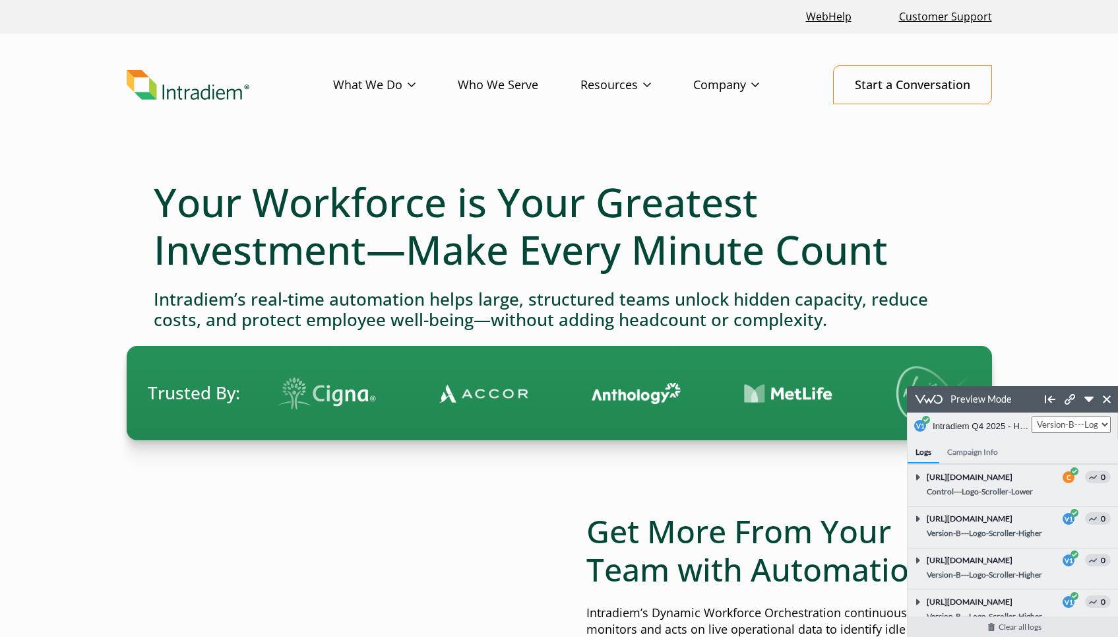
scroll to position [247, 0]
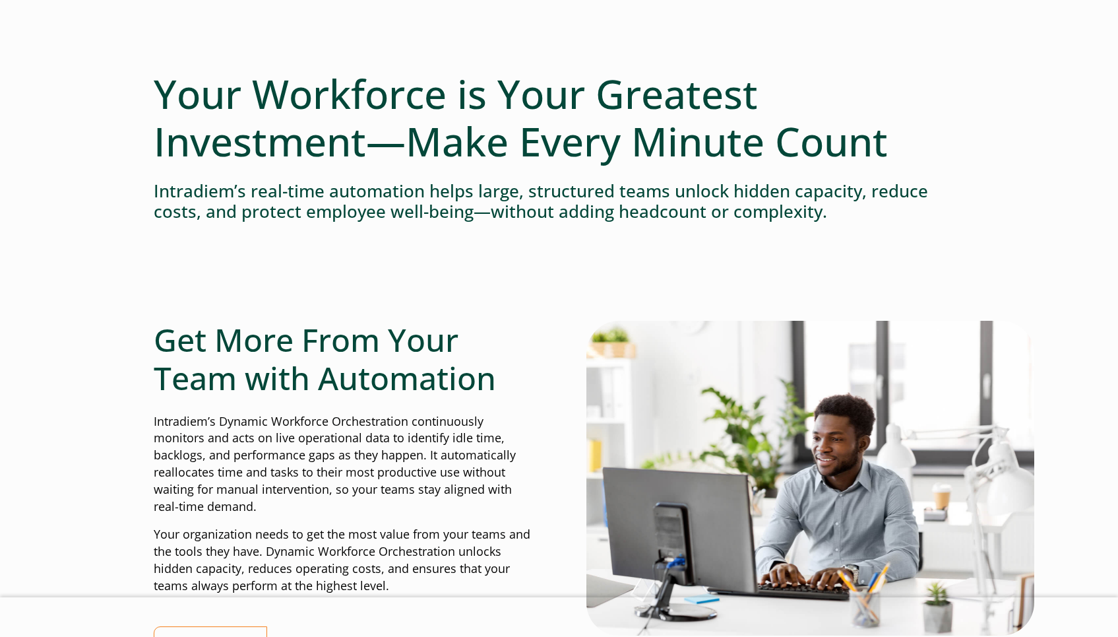
scroll to position [96, 0]
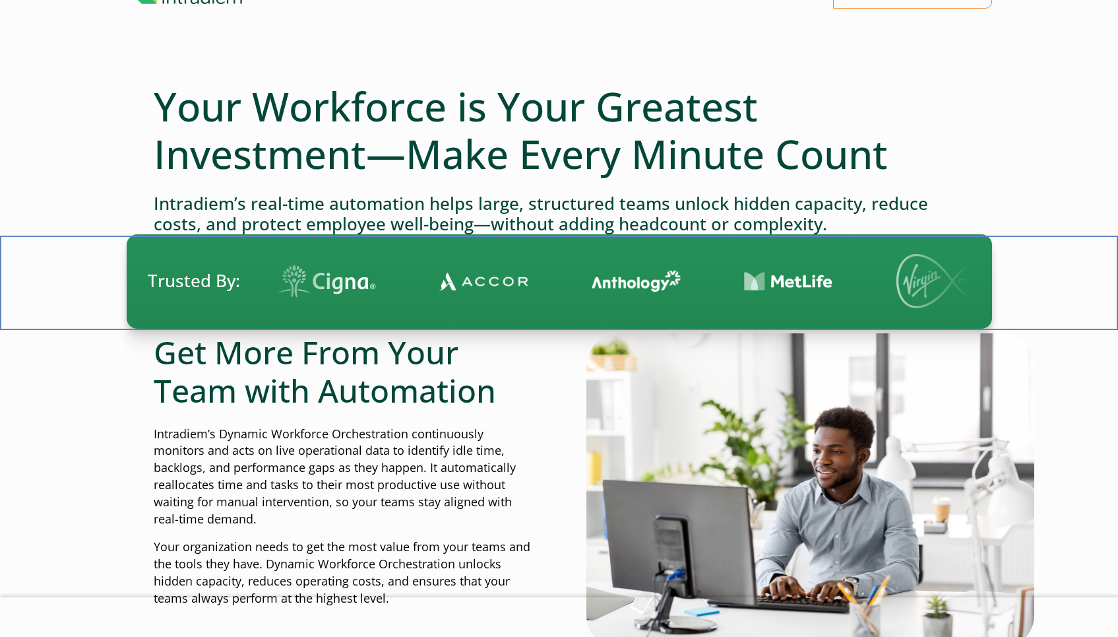
drag, startPoint x: 1075, startPoint y: 296, endPoint x: 1075, endPoint y: 252, distance: 44.2
click at [1075, 252] on div at bounding box center [559, 283] width 1118 height 94
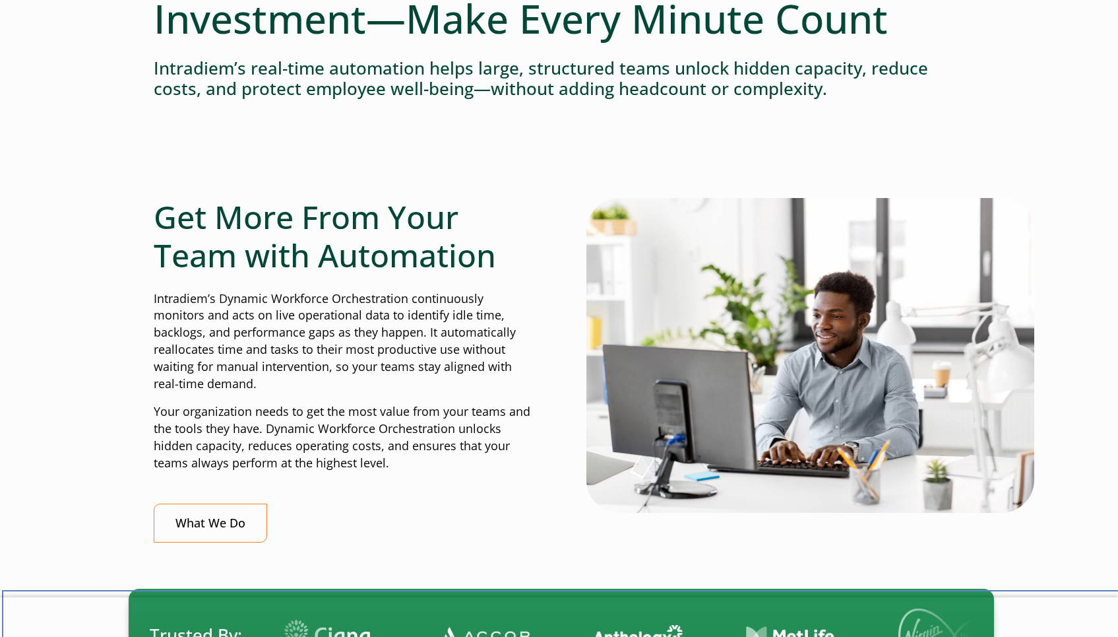
scroll to position [209, 0]
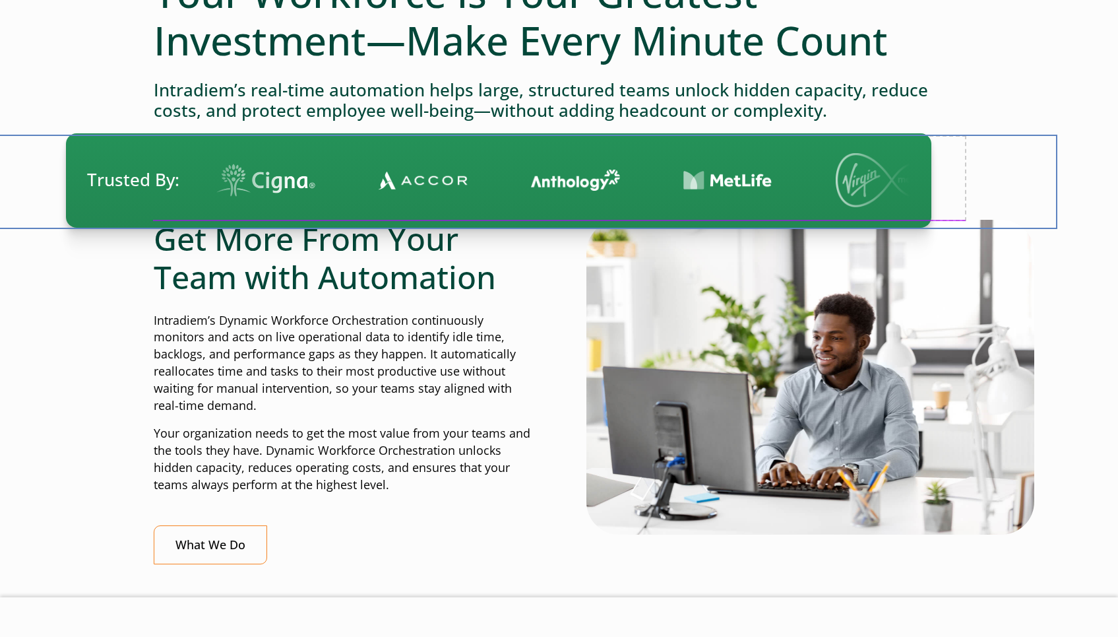
drag, startPoint x: 1018, startPoint y: 320, endPoint x: 957, endPoint y: 192, distance: 141.6
click at [957, 192] on div at bounding box center [498, 182] width 1118 height 94
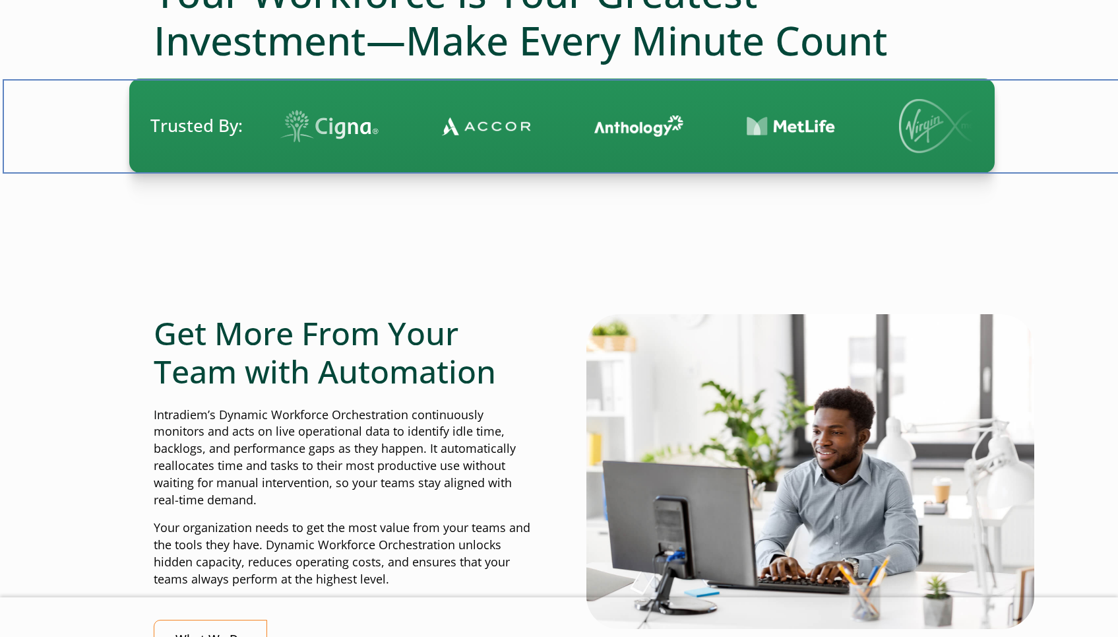
drag, startPoint x: 1040, startPoint y: 286, endPoint x: 1043, endPoint y: 144, distance: 141.9
click at [1043, 144] on div at bounding box center [562, 126] width 1118 height 94
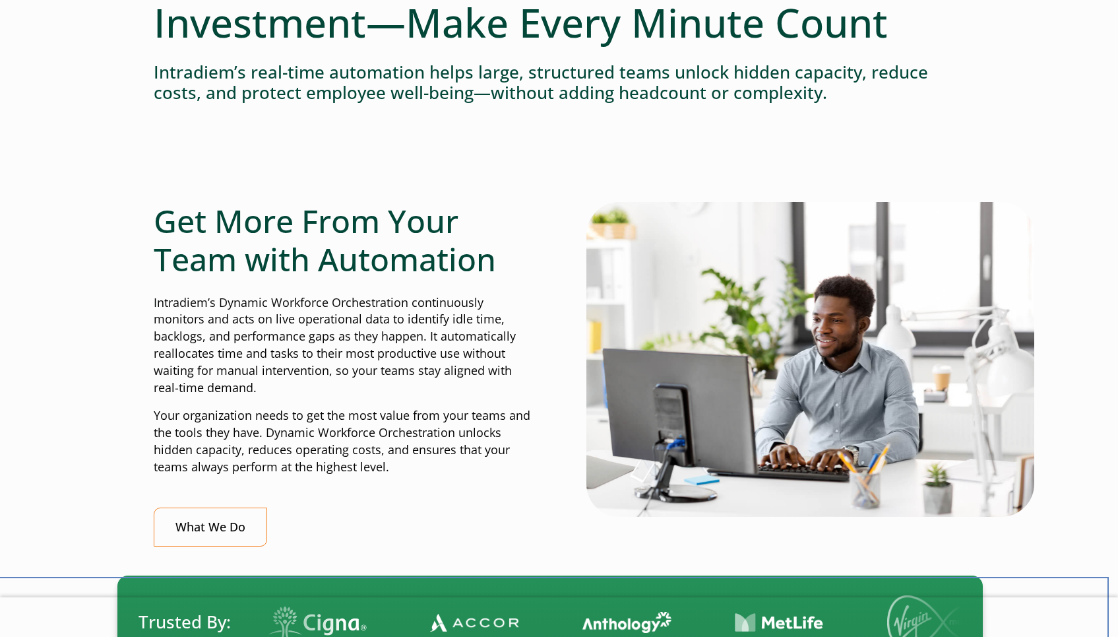
scroll to position [175, 0]
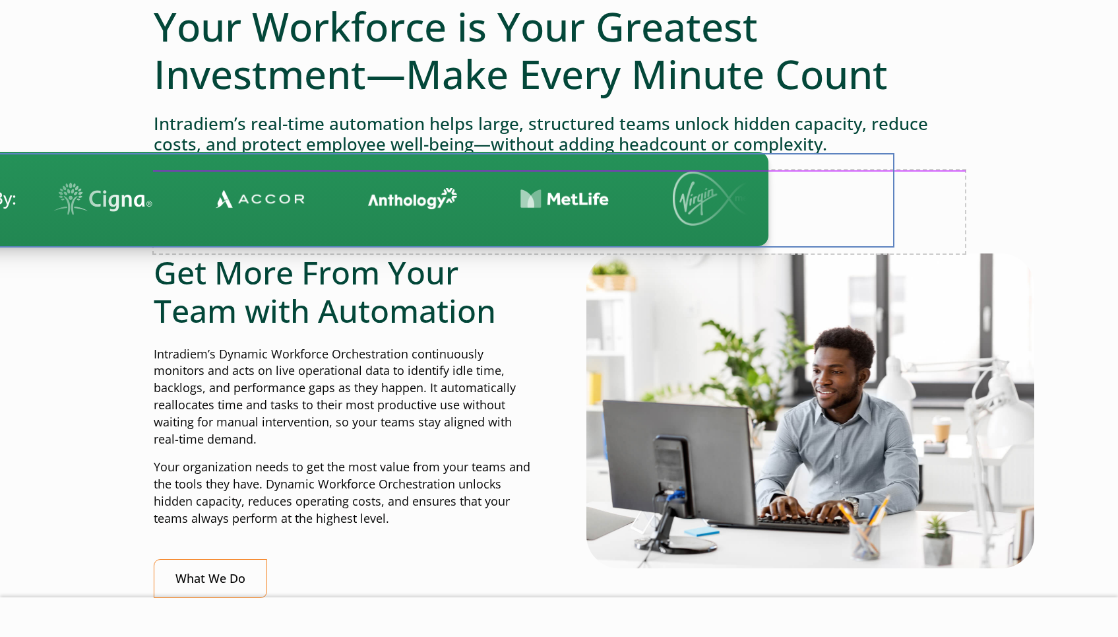
drag, startPoint x: 1069, startPoint y: 242, endPoint x: 845, endPoint y: 191, distance: 229.5
click at [845, 191] on div at bounding box center [335, 200] width 1118 height 94
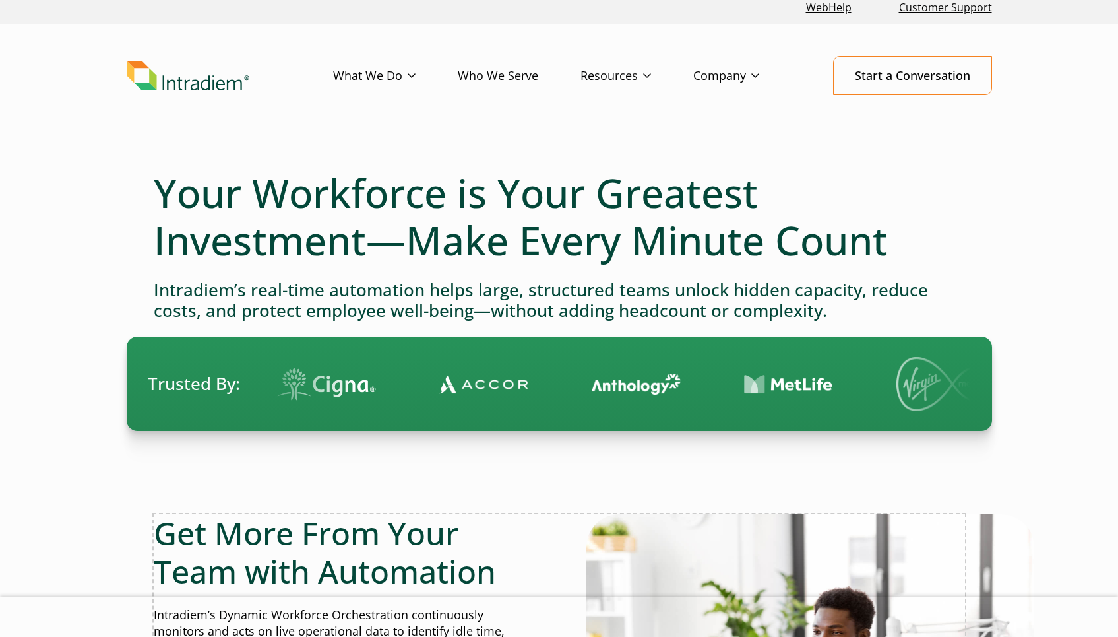
scroll to position [0, 0]
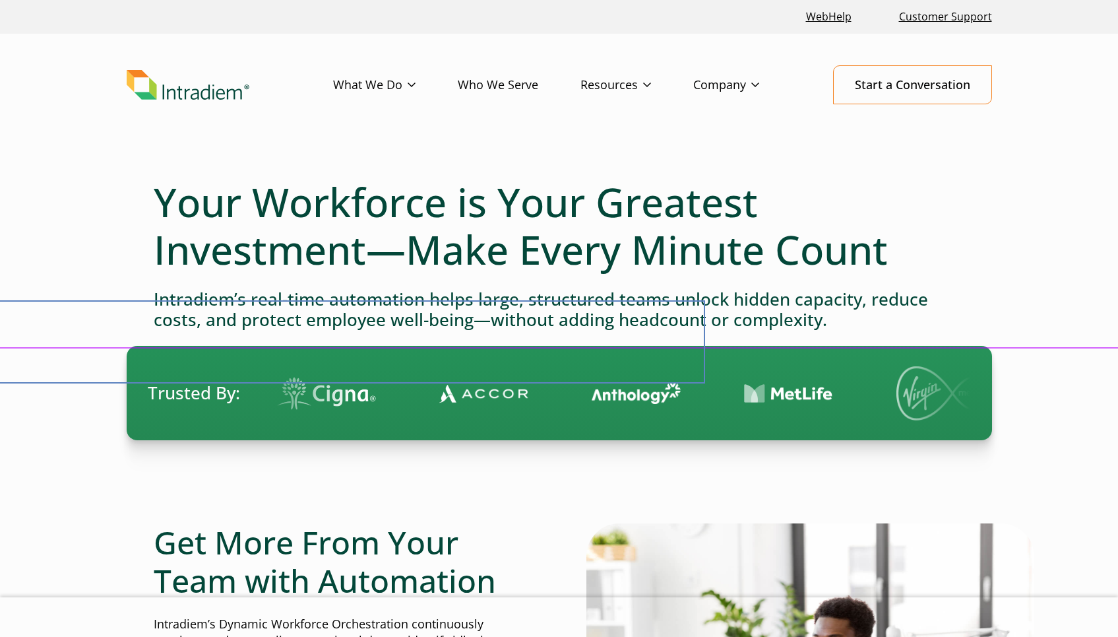
drag, startPoint x: 944, startPoint y: 259, endPoint x: 684, endPoint y: 350, distance: 275.4
click at [684, 350] on div at bounding box center [299, 341] width 811 height 83
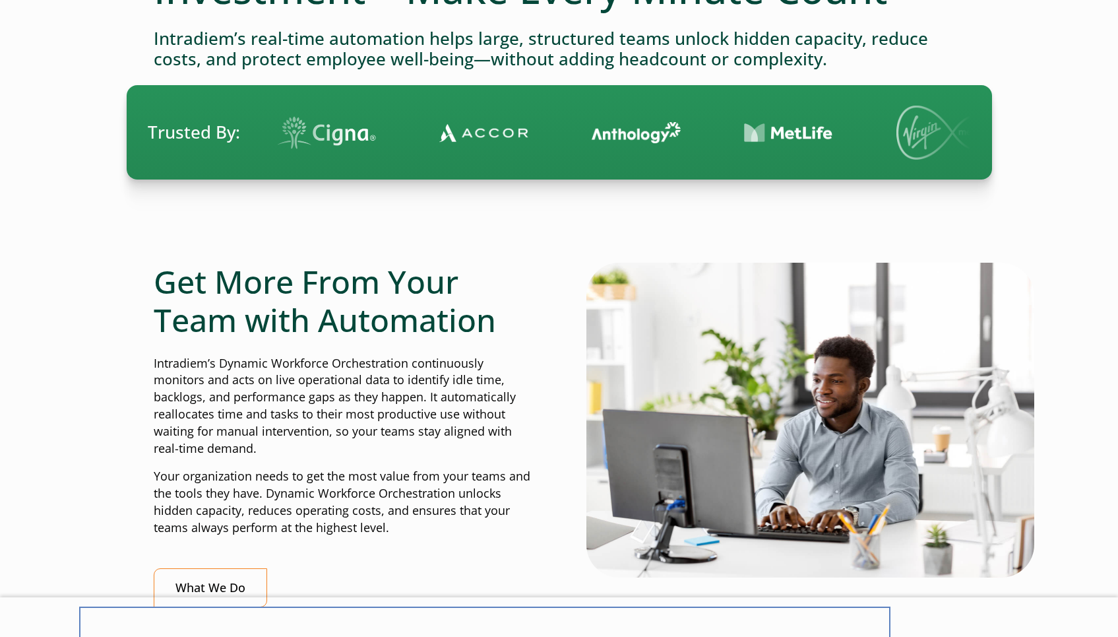
scroll to position [257, 0]
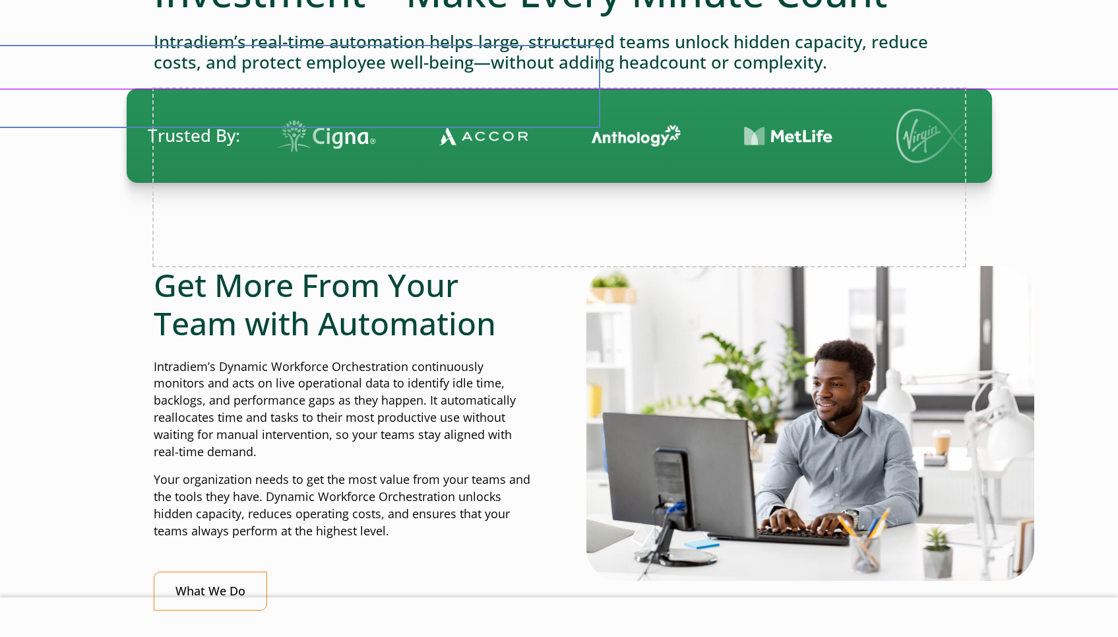
drag, startPoint x: 898, startPoint y: 232, endPoint x: 534, endPoint y: 82, distance: 394.6
click at [534, 82] on div at bounding box center [194, 86] width 811 height 83
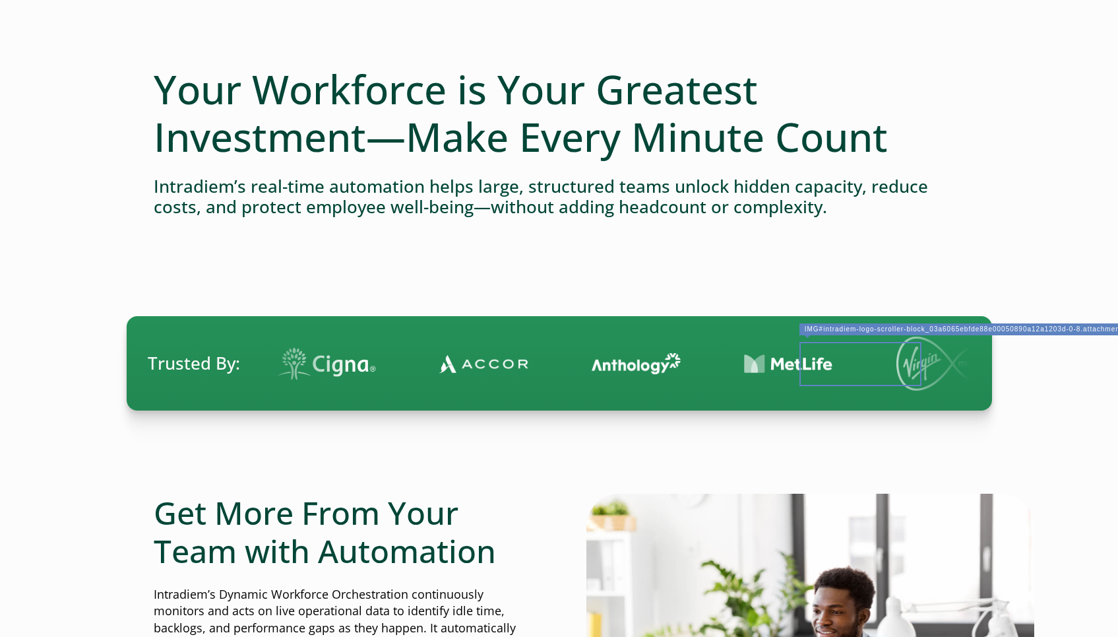
scroll to position [0, 0]
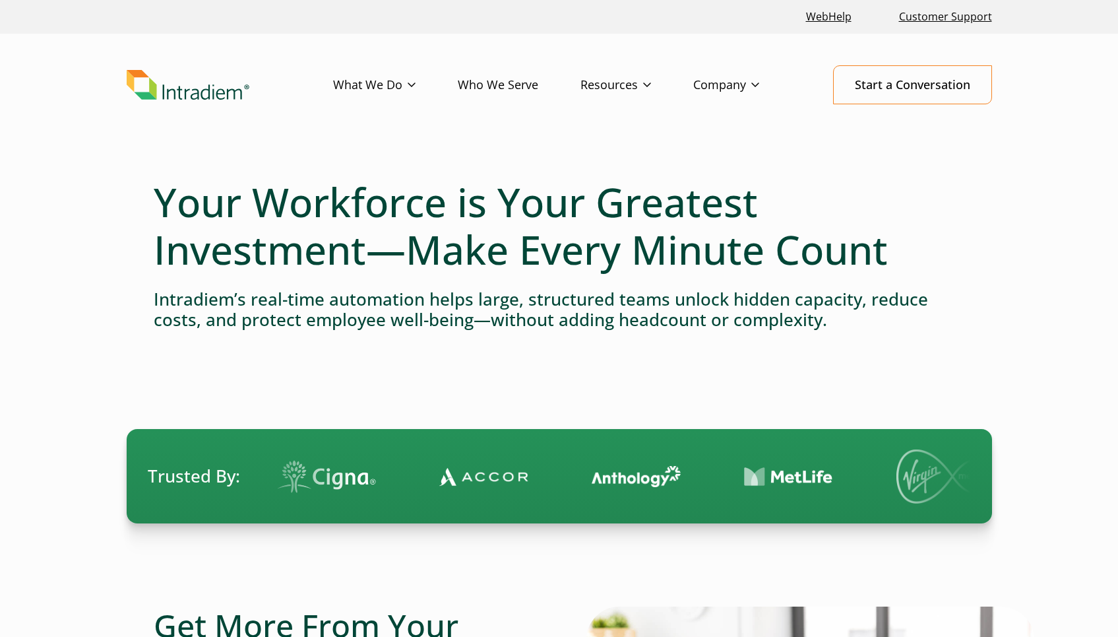
select select "2"
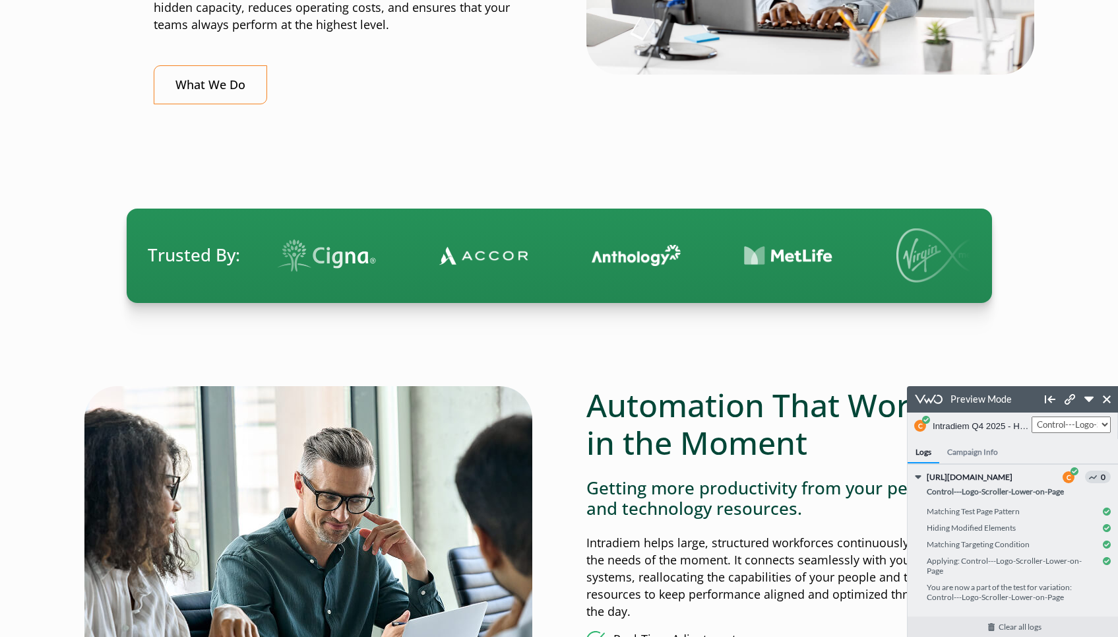
scroll to position [677, 0]
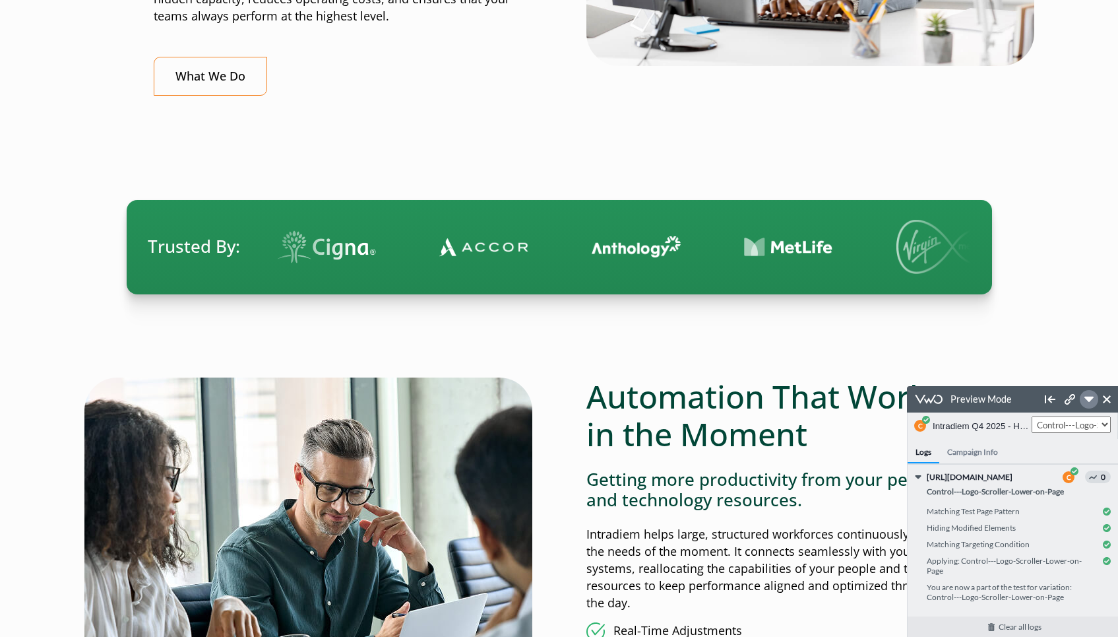
click at [1088, 400] on icon at bounding box center [1089, 398] width 9 height 5
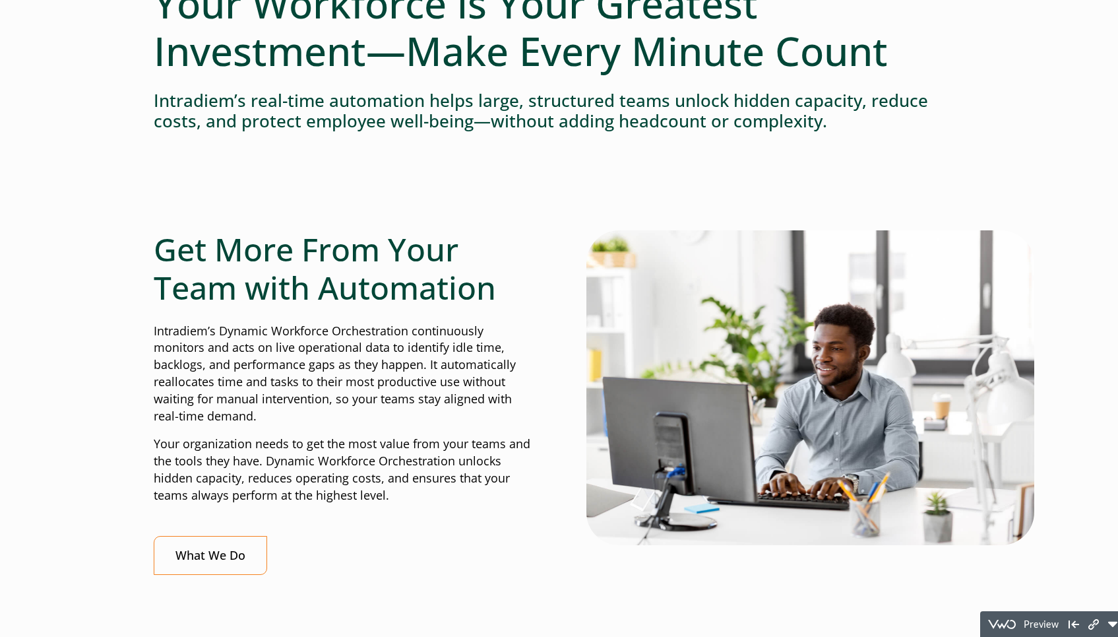
scroll to position [0, 0]
